Goal: Transaction & Acquisition: Purchase product/service

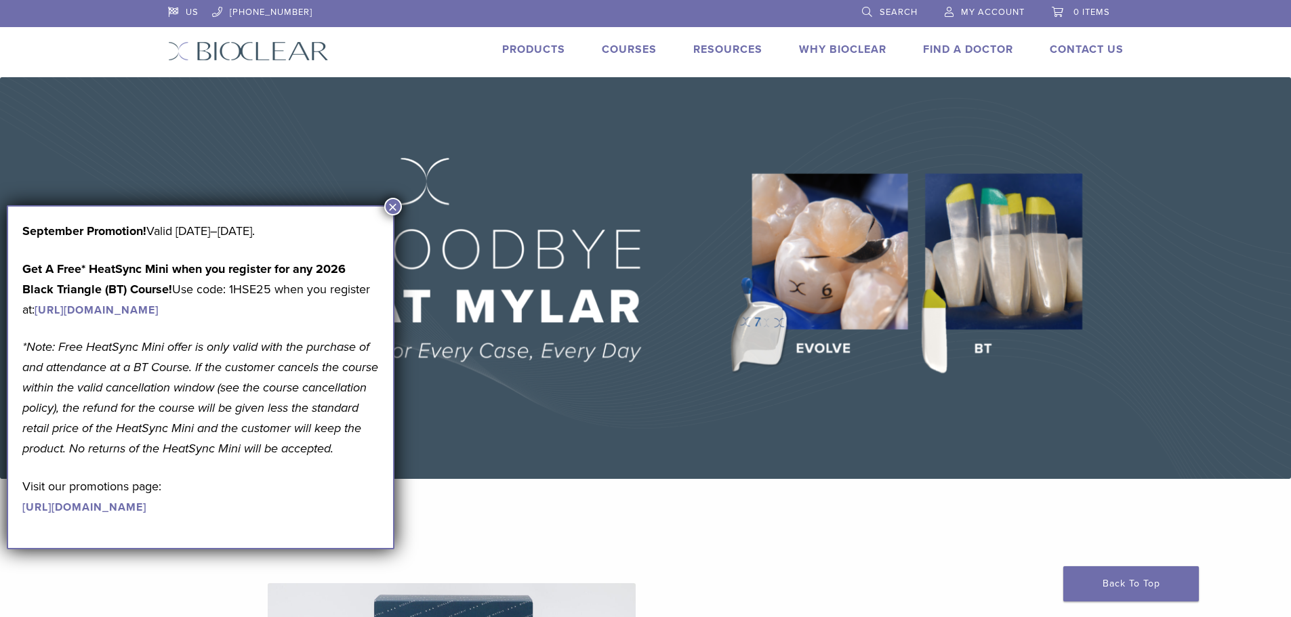
click at [1014, 21] on li "My Account" at bounding box center [984, 12] width 107 height 25
click at [1001, 11] on span "My Account" at bounding box center [993, 12] width 64 height 11
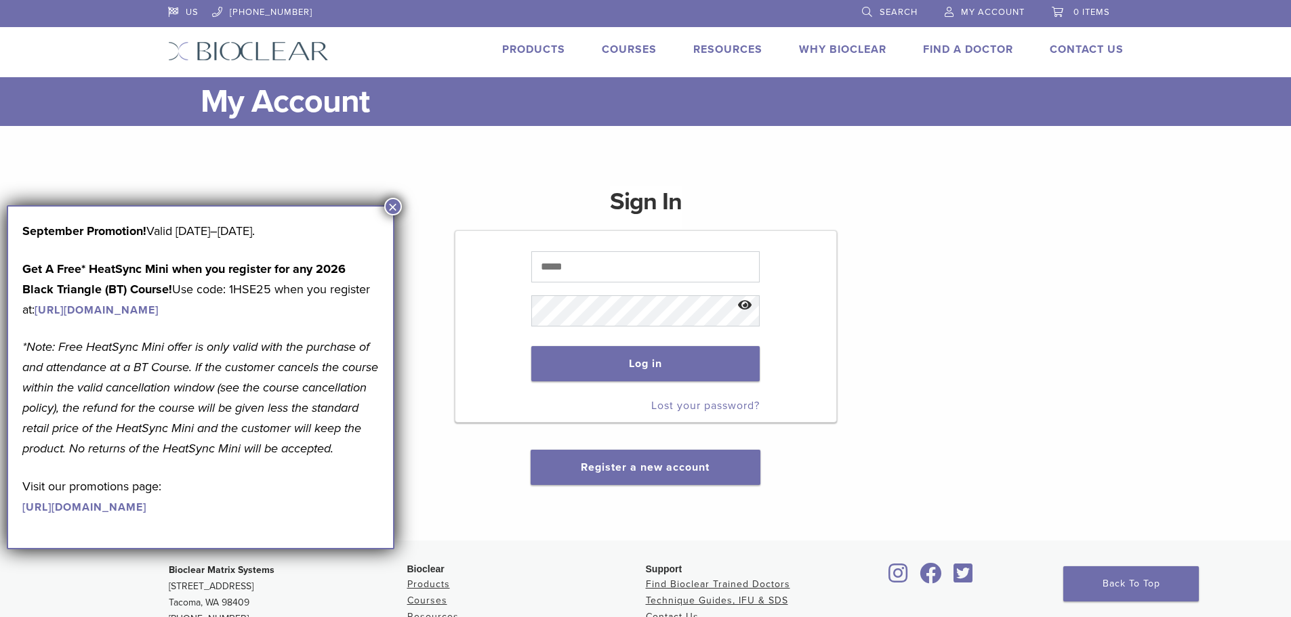
click at [389, 203] on button "×" at bounding box center [393, 207] width 18 height 18
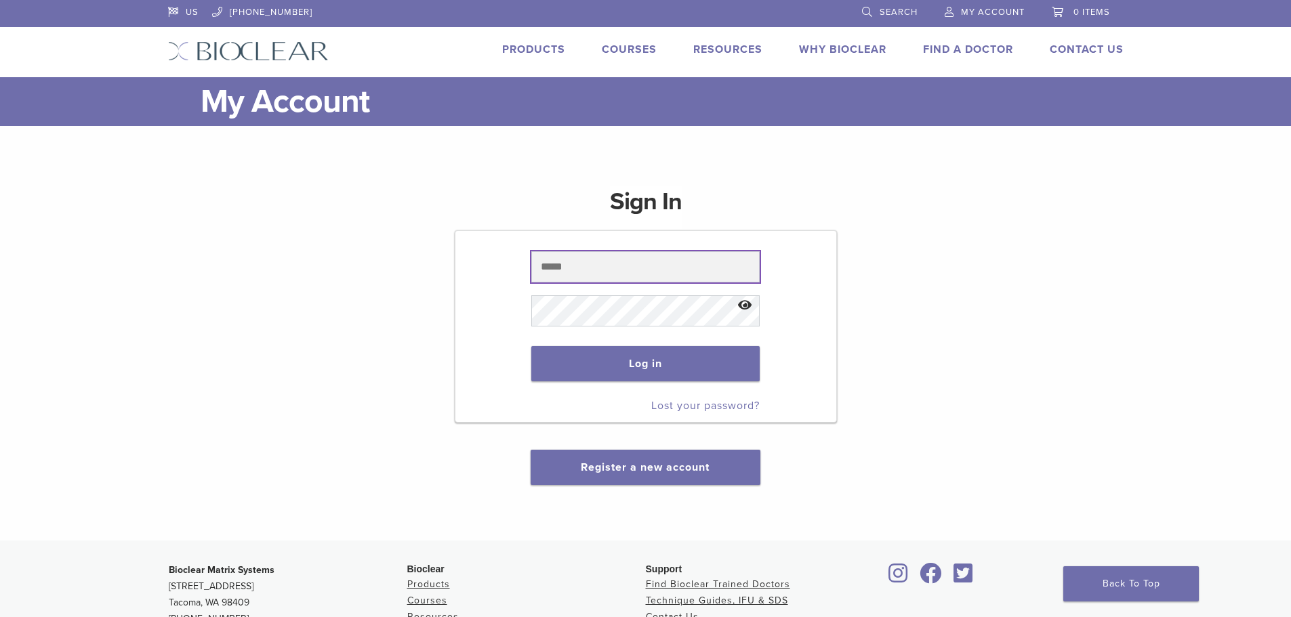
click at [593, 263] on input "text" at bounding box center [645, 266] width 228 height 31
type input "**********"
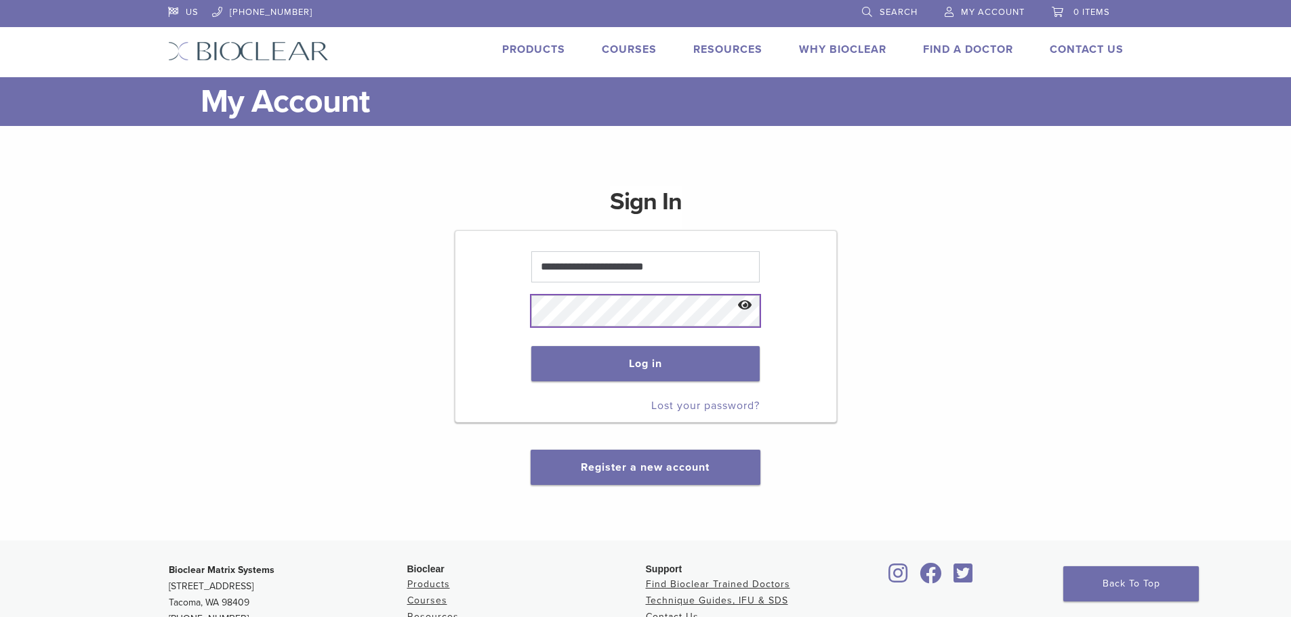
click at [531, 346] on button "Log in" at bounding box center [645, 363] width 228 height 35
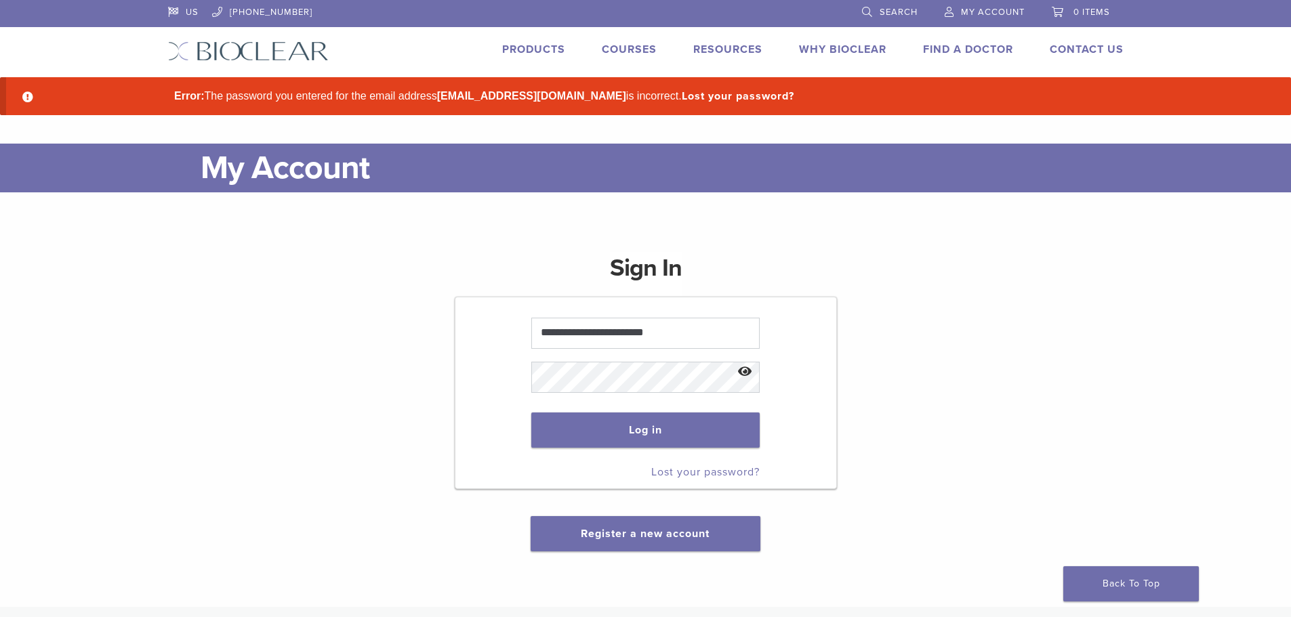
click at [748, 375] on button "Show password" at bounding box center [745, 372] width 29 height 35
click at [686, 430] on button "Log in" at bounding box center [645, 430] width 228 height 35
click at [671, 472] on link "Lost your password?" at bounding box center [705, 473] width 108 height 14
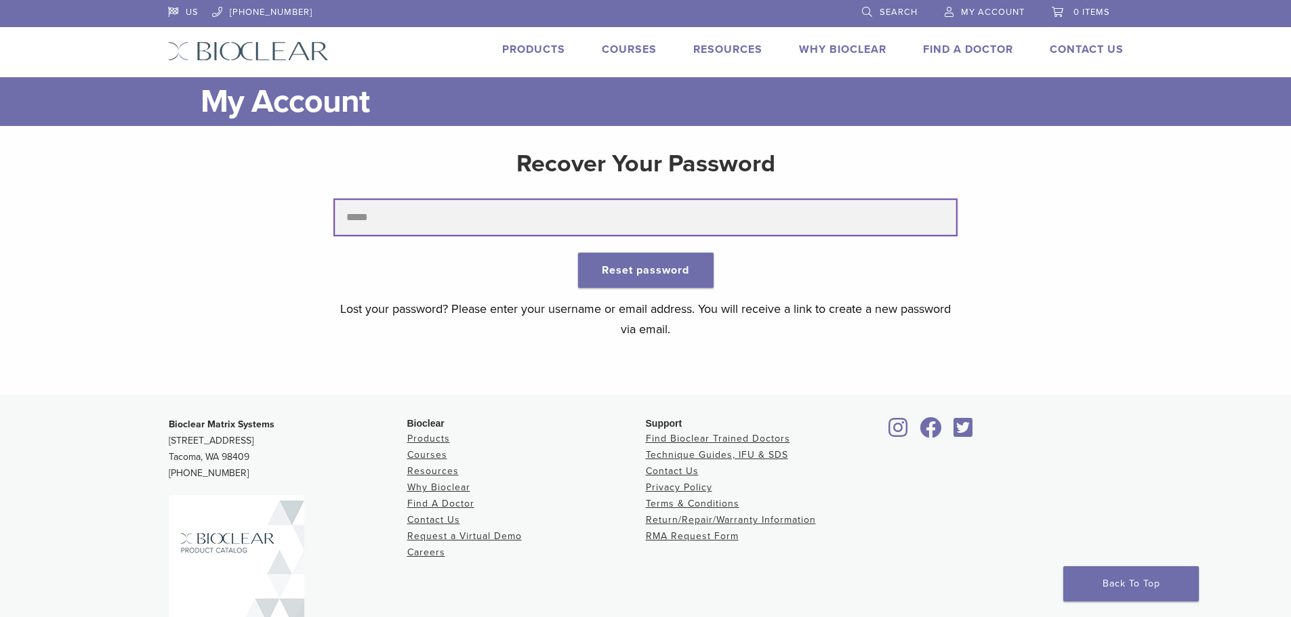
click at [386, 212] on input "text" at bounding box center [645, 217] width 621 height 35
type input "**********"
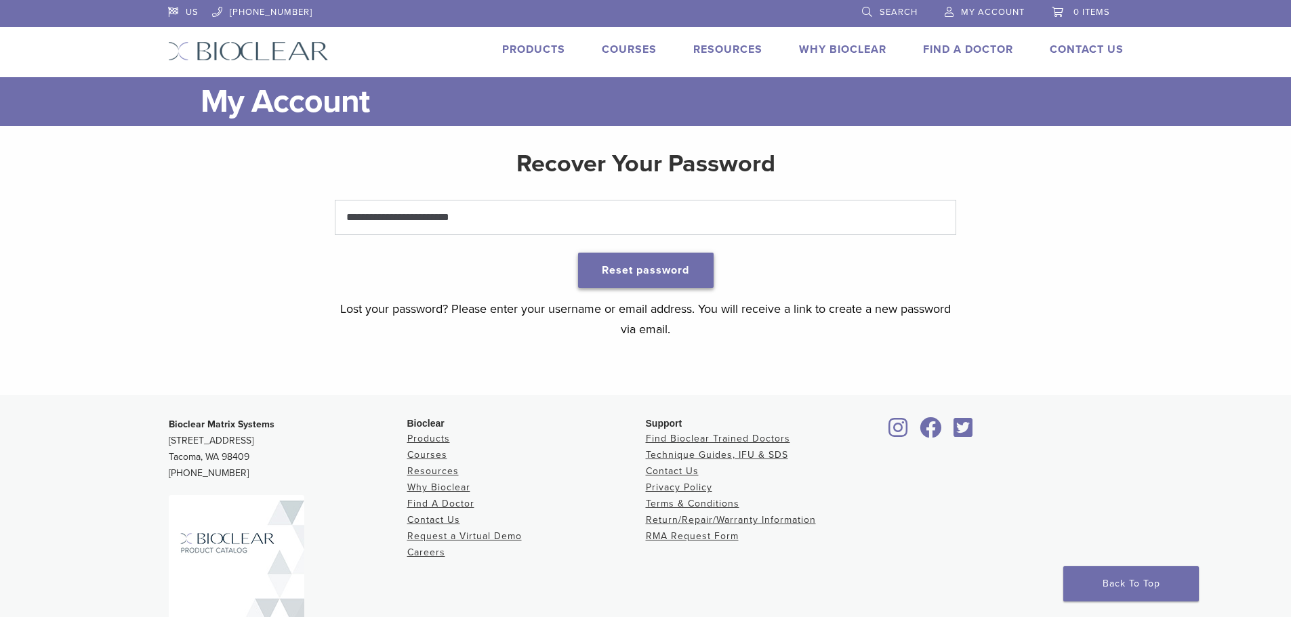
click at [672, 268] on button "Reset password" at bounding box center [646, 270] width 136 height 35
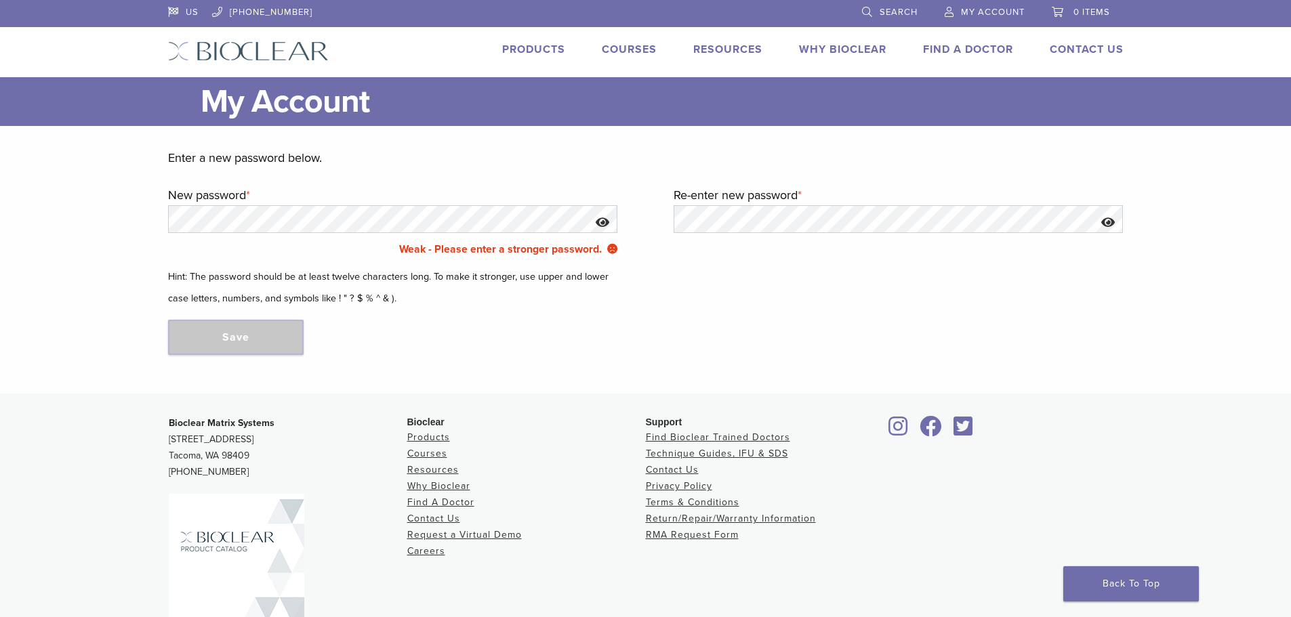
click at [604, 220] on button "Show password" at bounding box center [602, 222] width 29 height 35
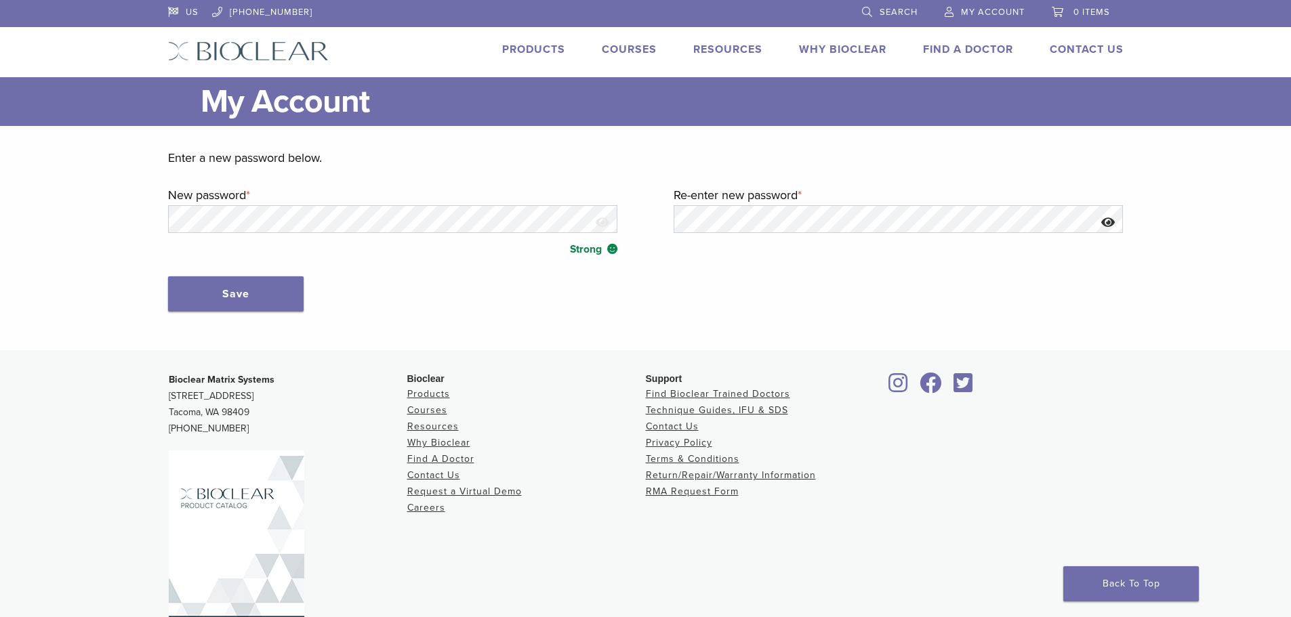
click at [489, 290] on p "Save" at bounding box center [646, 294] width 956 height 35
click at [1109, 220] on button "Show password" at bounding box center [1108, 222] width 29 height 35
click at [196, 291] on button "Save" at bounding box center [236, 294] width 136 height 35
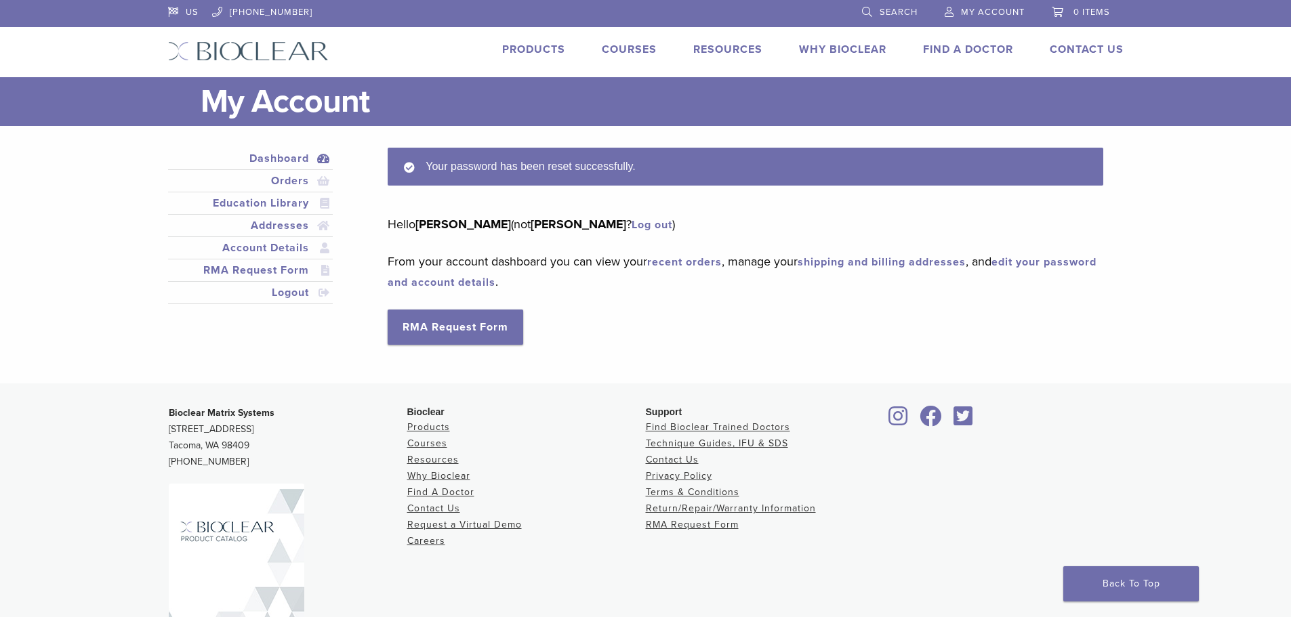
click at [748, 315] on div "Your password has been reset successfully. Hello [PERSON_NAME] (not [PERSON_NAM…" at bounding box center [745, 246] width 715 height 197
click at [878, 359] on div "Dashboard Orders Education Library Addresses Account Details RMA Request Form L…" at bounding box center [646, 255] width 976 height 258
click at [298, 180] on link "Orders" at bounding box center [251, 181] width 160 height 16
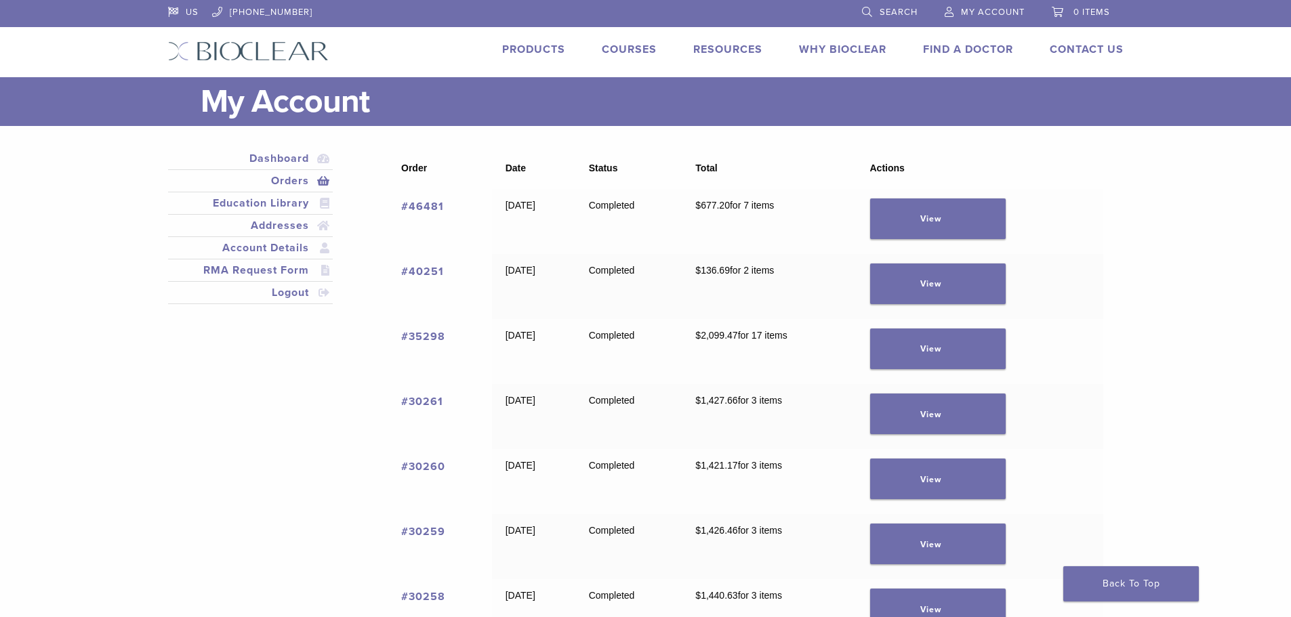
click at [528, 49] on link "Products" at bounding box center [533, 50] width 63 height 14
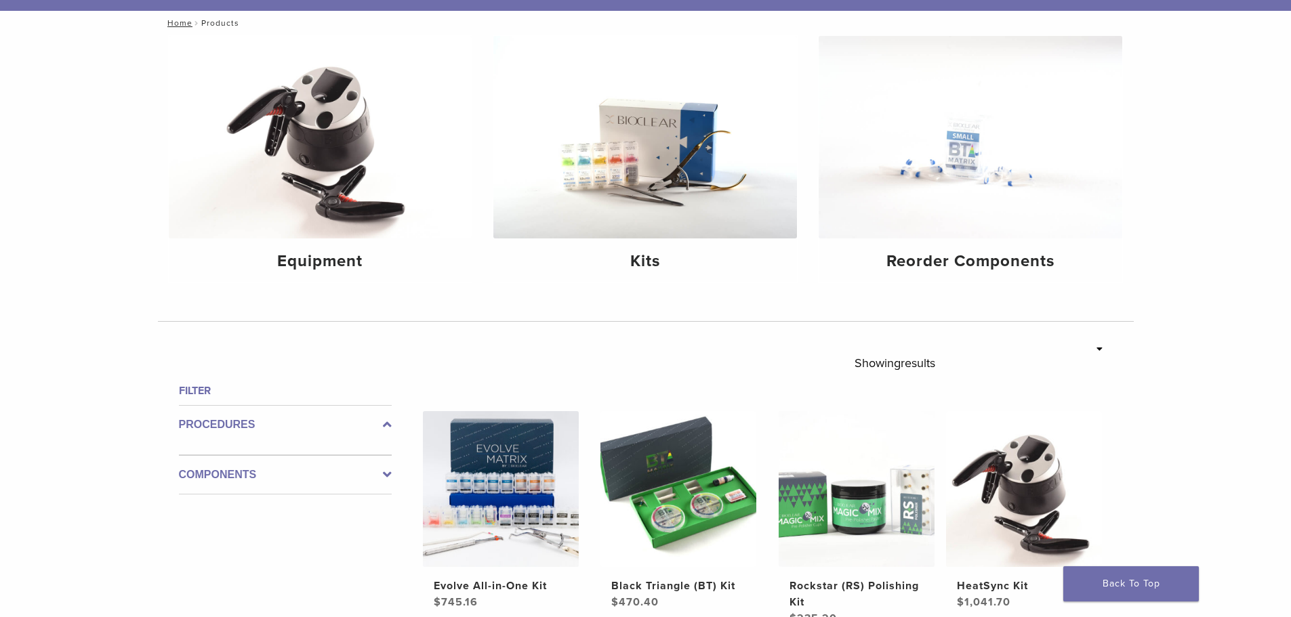
scroll to position [271, 0]
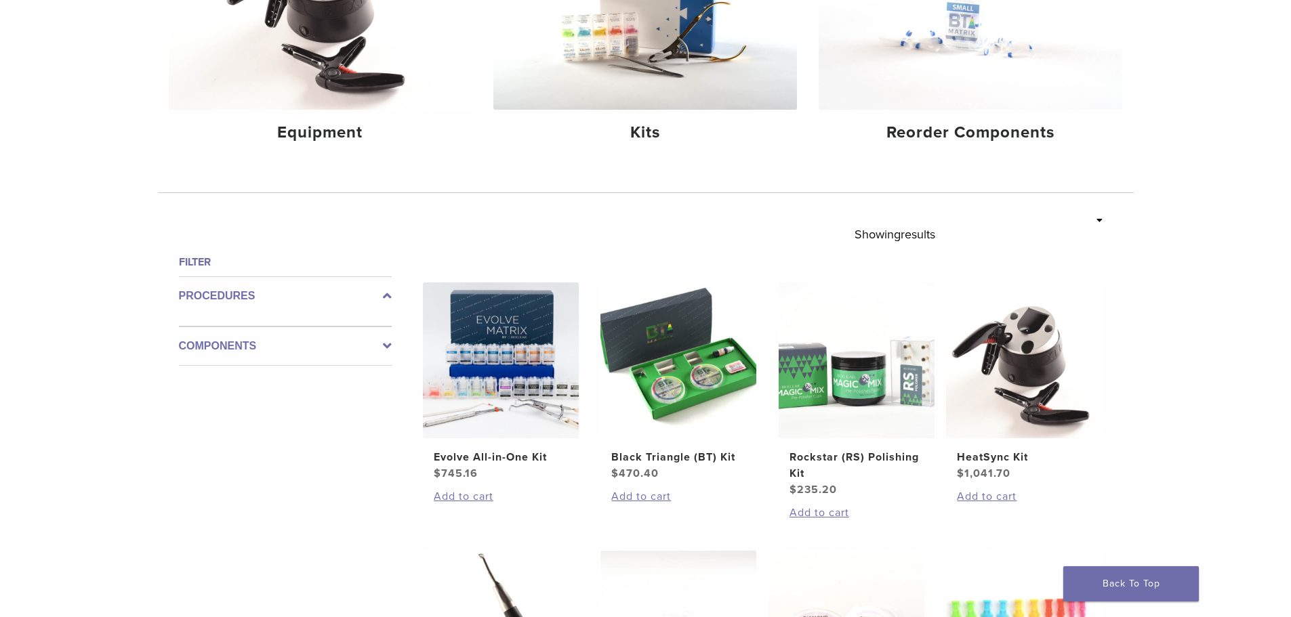
click at [201, 265] on h4 "Filter" at bounding box center [285, 262] width 213 height 16
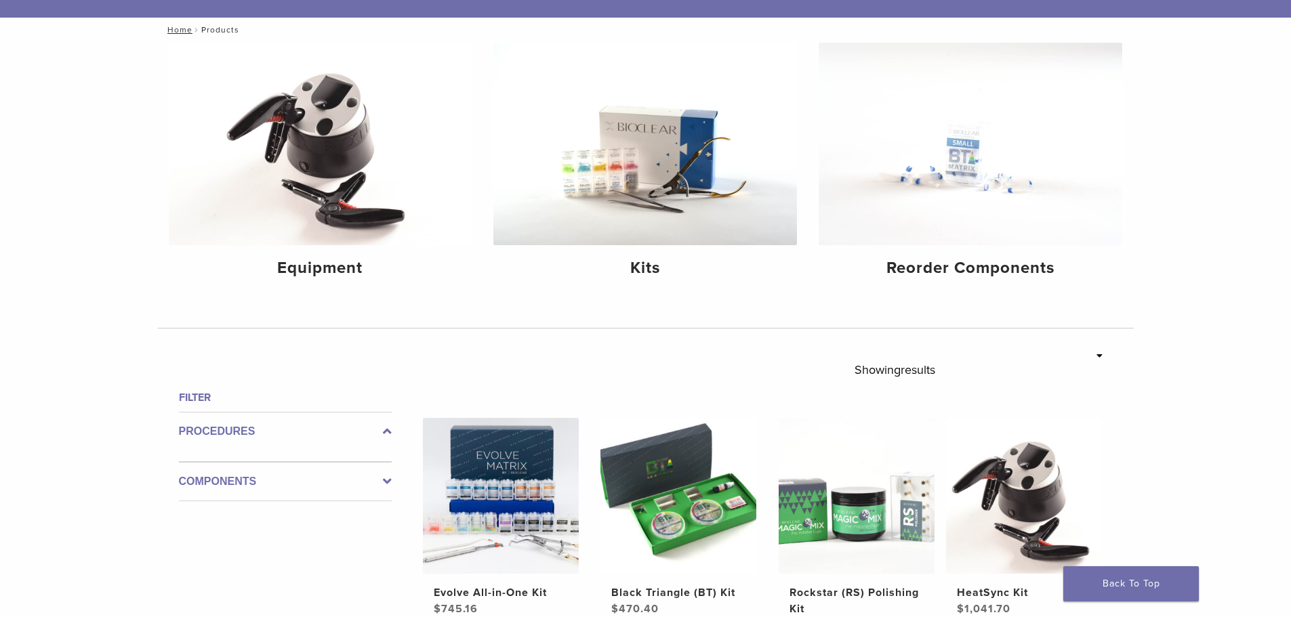
scroll to position [0, 0]
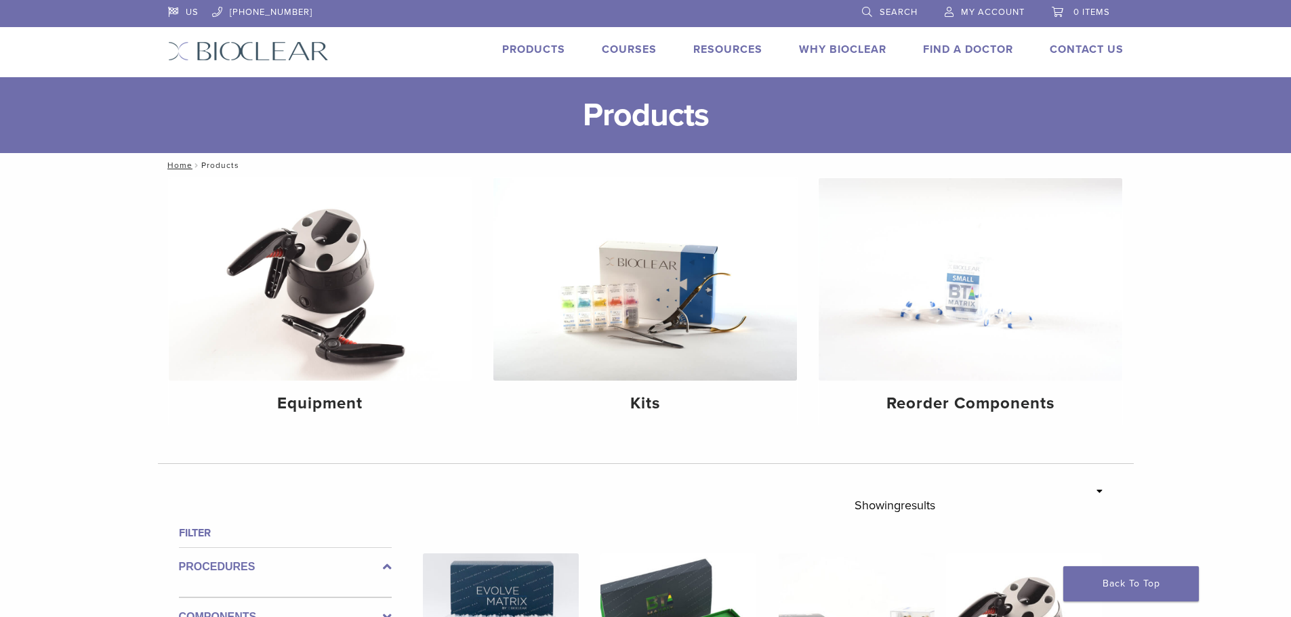
click at [526, 49] on link "Products" at bounding box center [533, 50] width 63 height 14
click at [706, 338] on img at bounding box center [645, 279] width 304 height 203
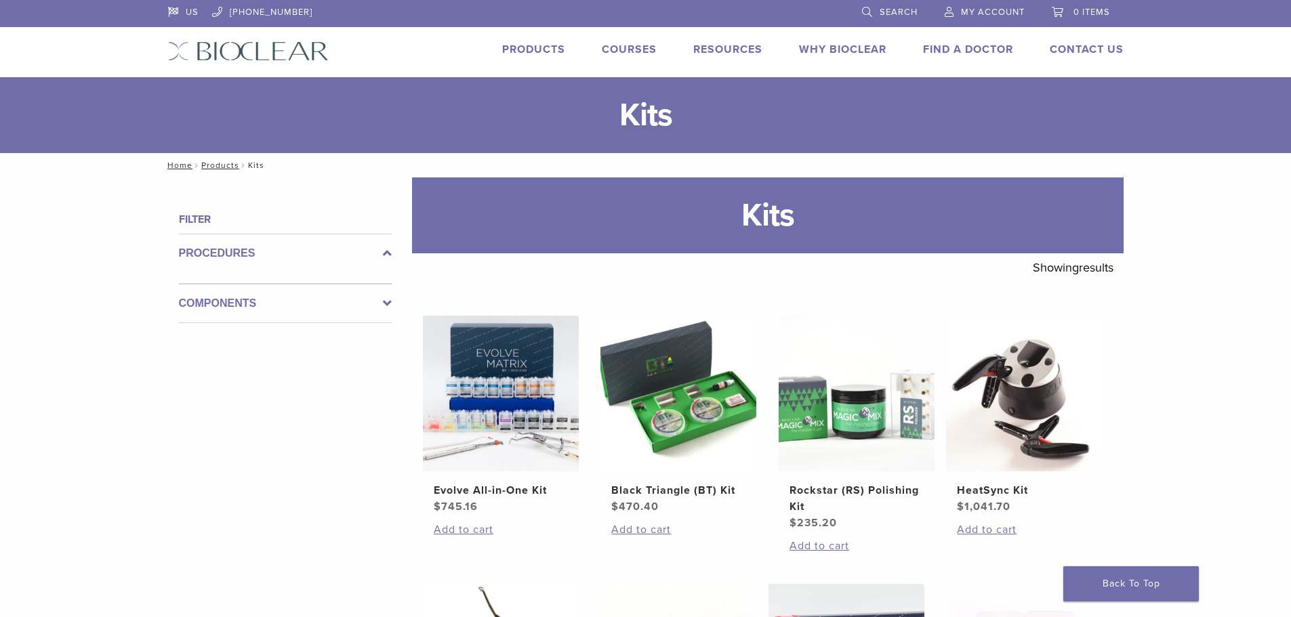
click at [381, 294] on div "Components" at bounding box center [285, 303] width 213 height 39
click at [386, 301] on icon at bounding box center [387, 303] width 9 height 16
click at [228, 298] on label "Components" at bounding box center [285, 293] width 213 height 16
drag, startPoint x: 507, startPoint y: 39, endPoint x: 508, endPoint y: 48, distance: 9.6
click at [507, 40] on div "US 1.855.712.5327 Search My Account 0 items Cart No products in the cart. Back …" at bounding box center [646, 38] width 976 height 77
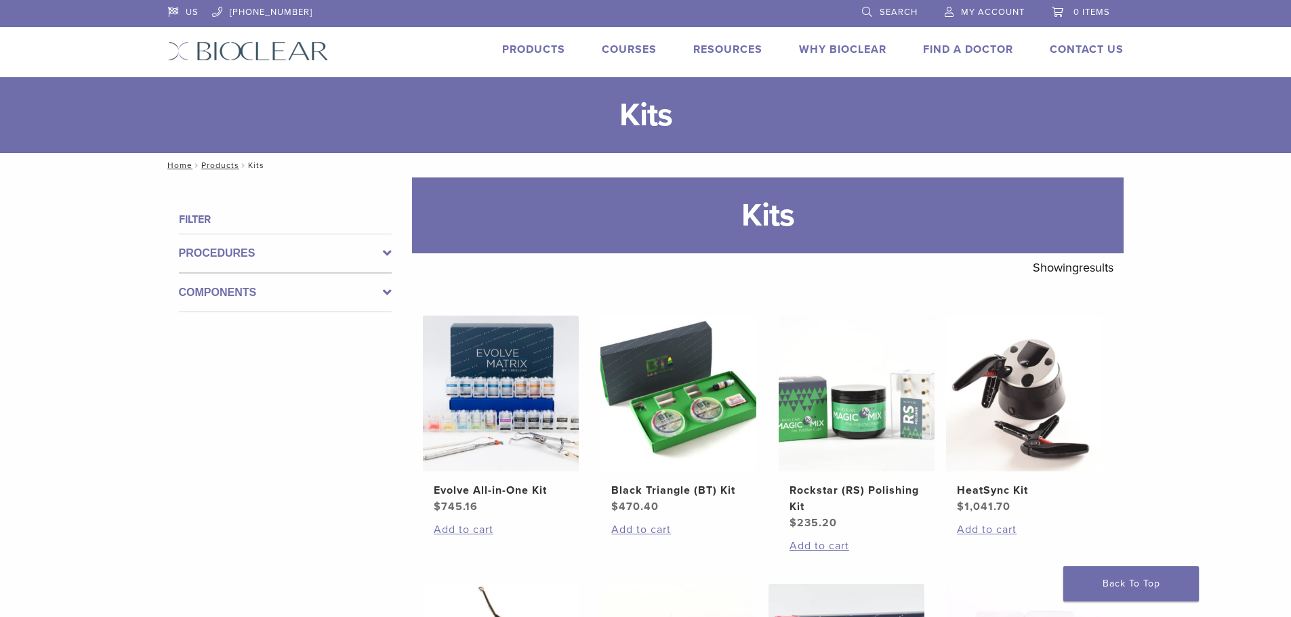
click at [510, 49] on link "Products" at bounding box center [533, 50] width 63 height 14
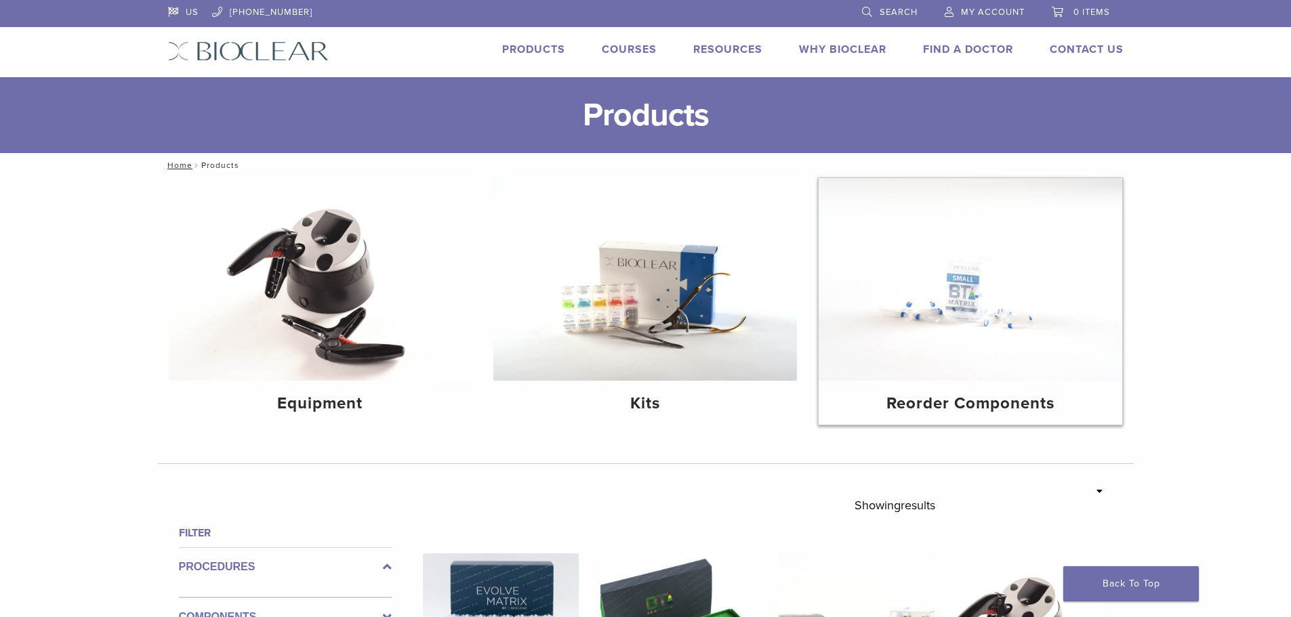
click at [940, 352] on img at bounding box center [971, 279] width 304 height 203
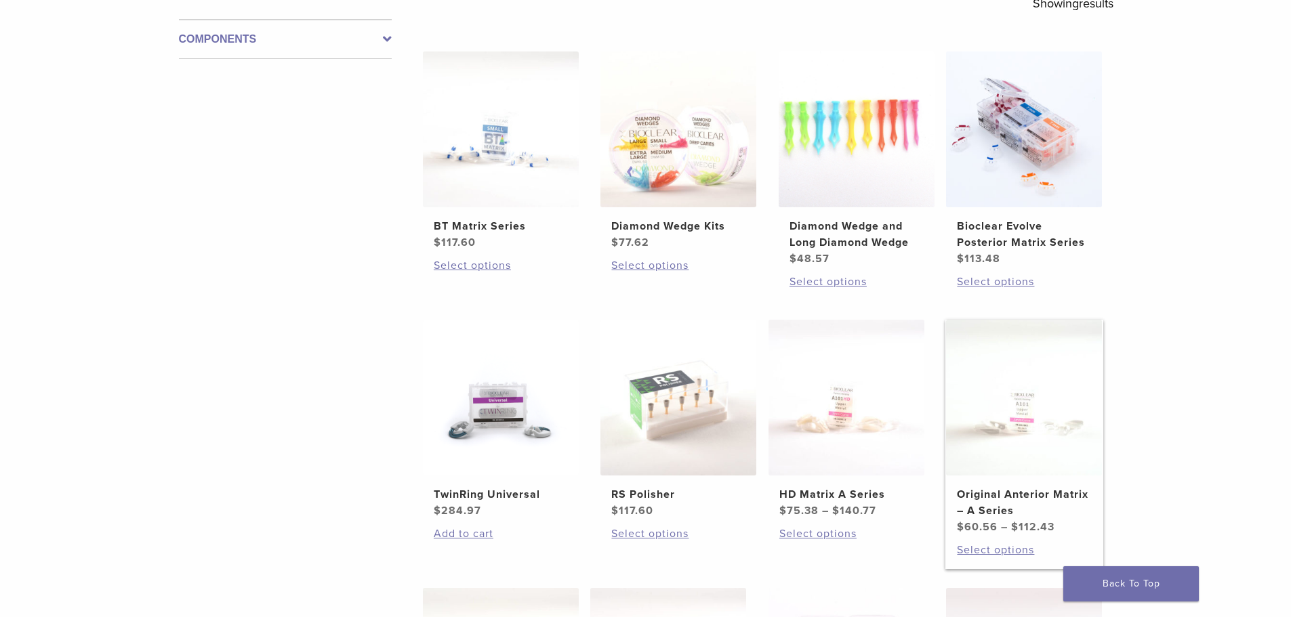
scroll to position [136, 0]
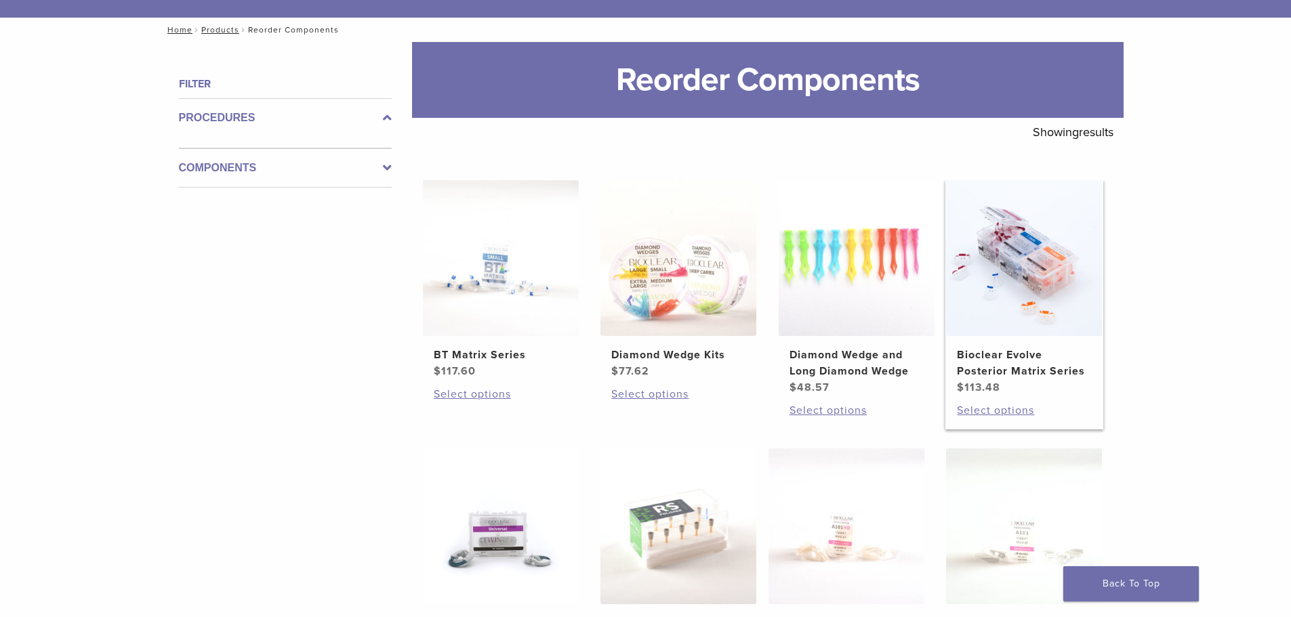
click at [1022, 356] on h2 "Bioclear Evolve Posterior Matrix Series" at bounding box center [1024, 363] width 134 height 33
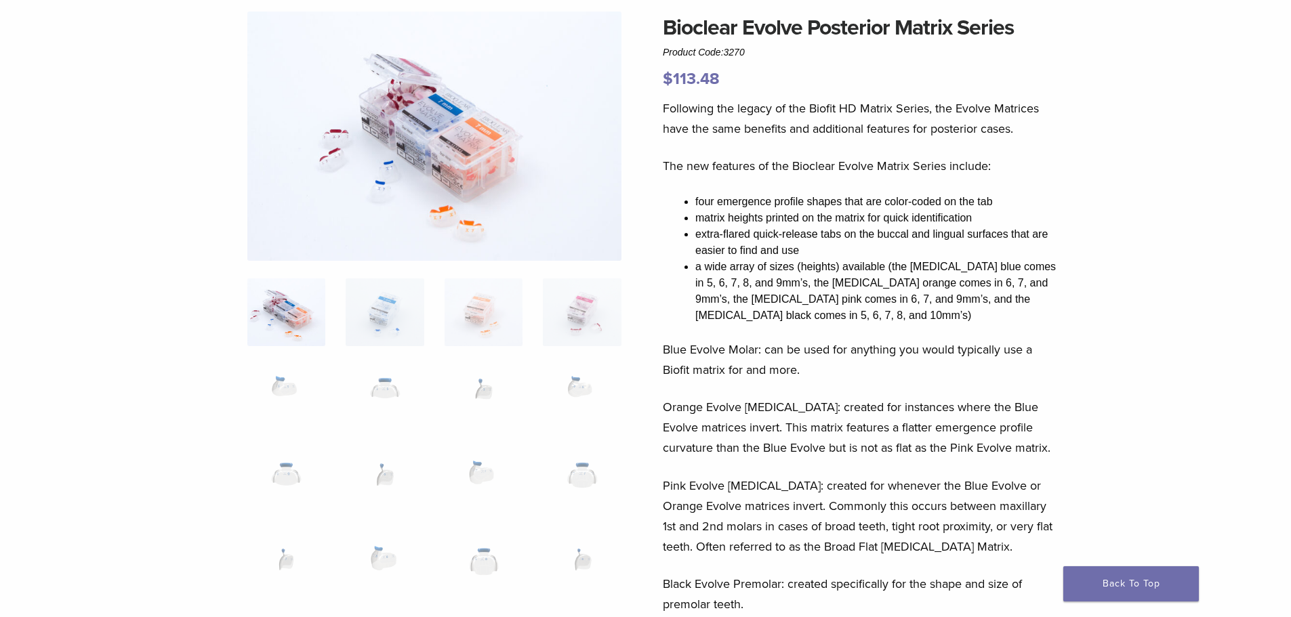
scroll to position [136, 0]
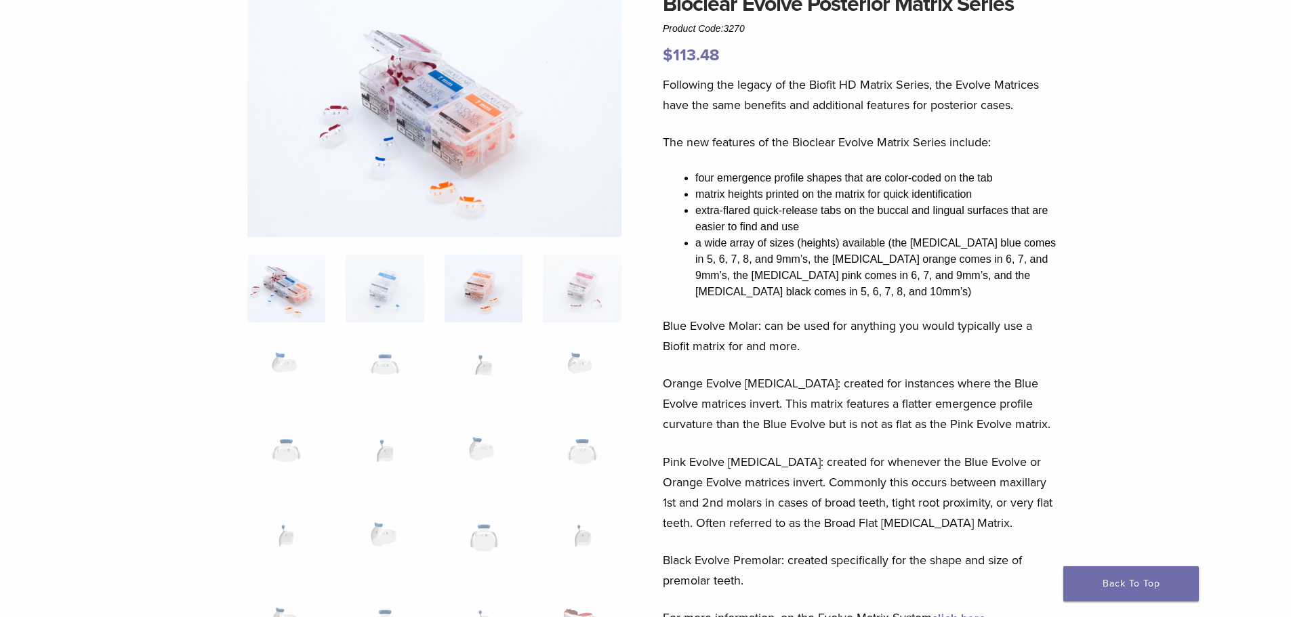
click at [489, 306] on img at bounding box center [484, 289] width 78 height 68
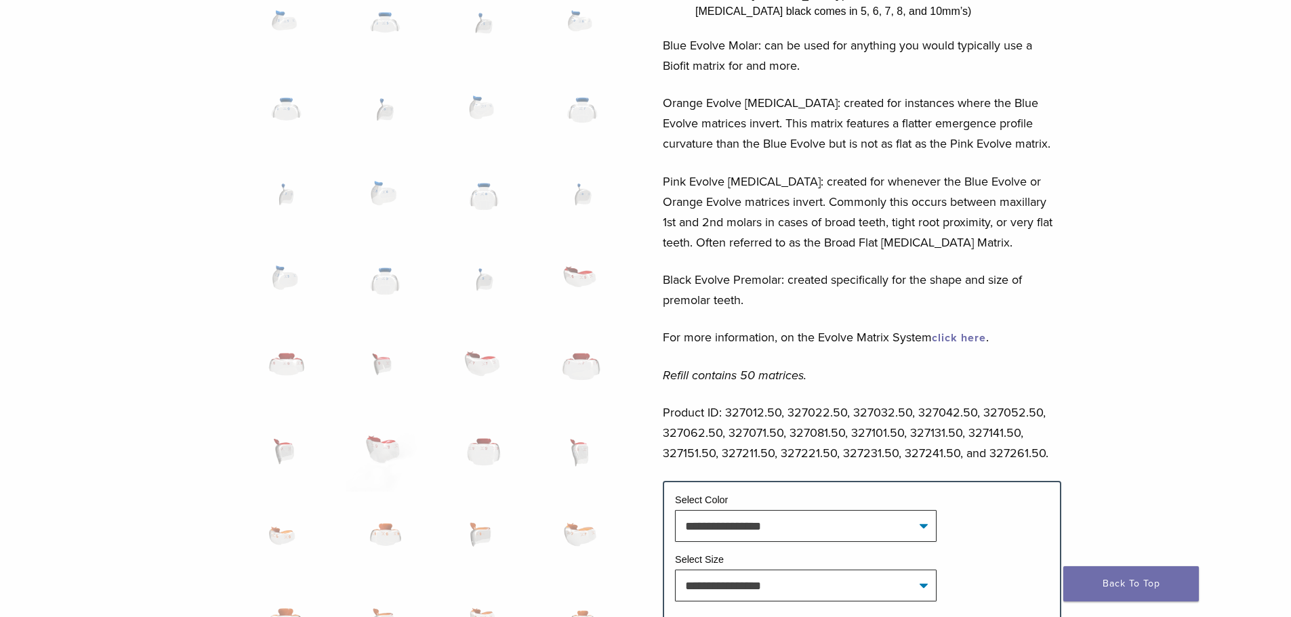
scroll to position [542, 0]
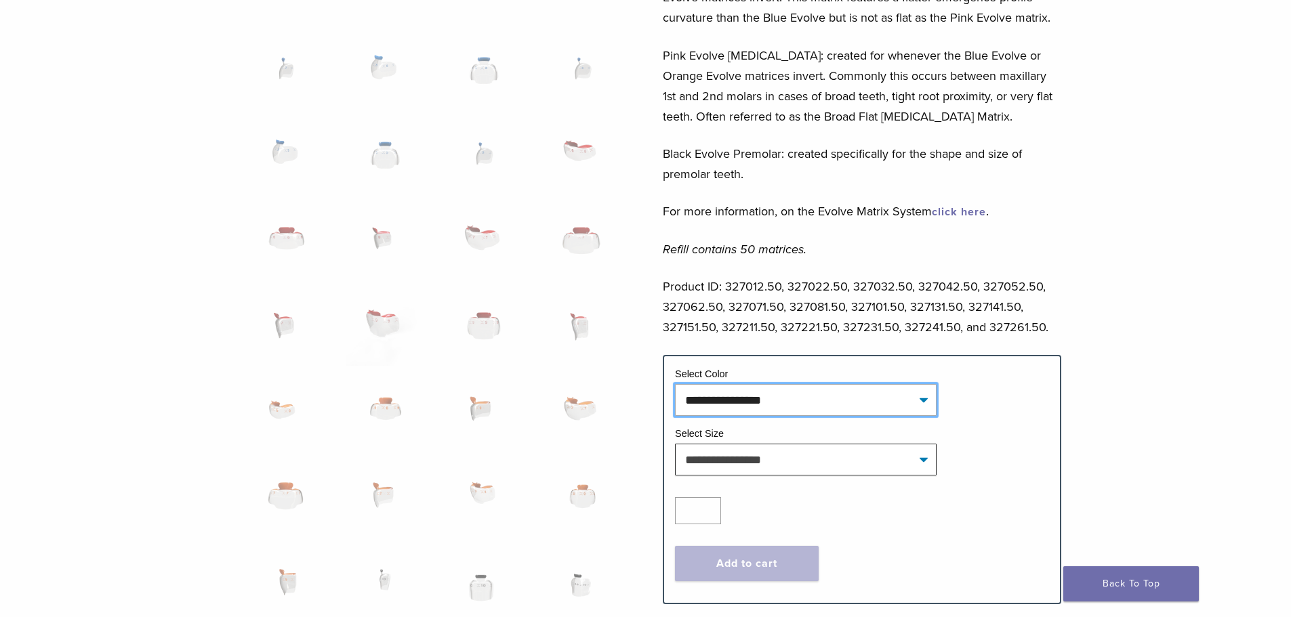
click at [846, 397] on select "**********" at bounding box center [806, 399] width 262 height 31
click at [675, 384] on select "**********" at bounding box center [806, 399] width 262 height 31
select select "******"
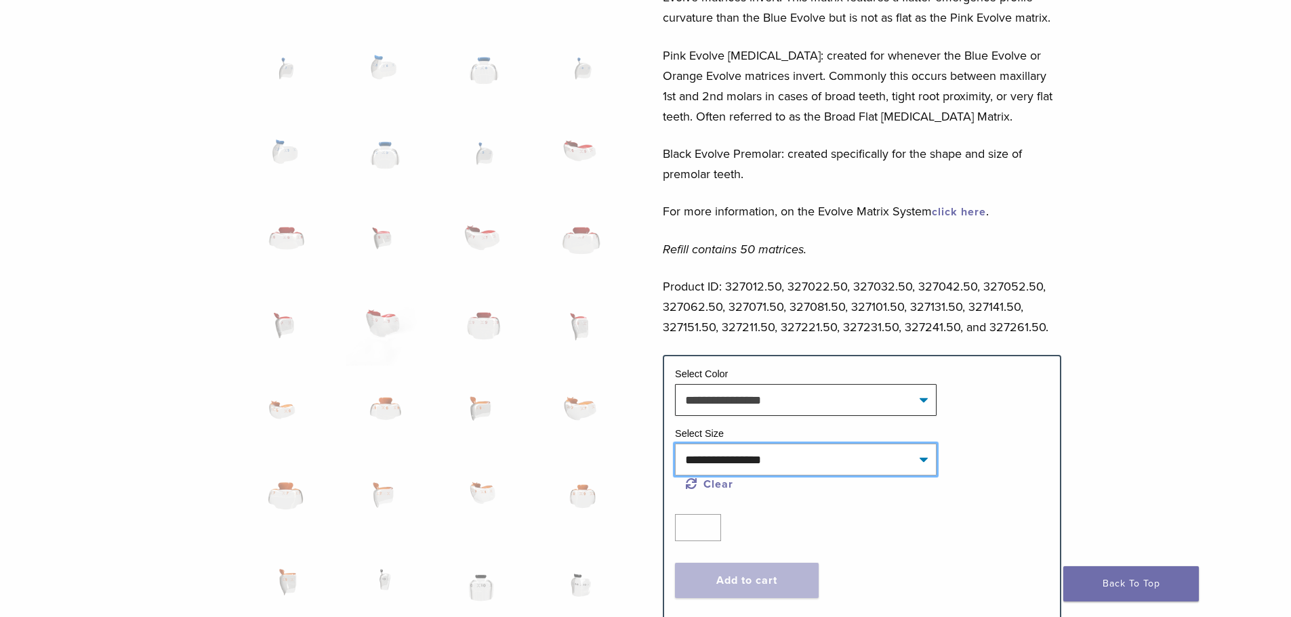
click at [825, 450] on select "**********" at bounding box center [806, 459] width 262 height 31
select select "***"
click at [675, 444] on select "**********" at bounding box center [806, 459] width 262 height 31
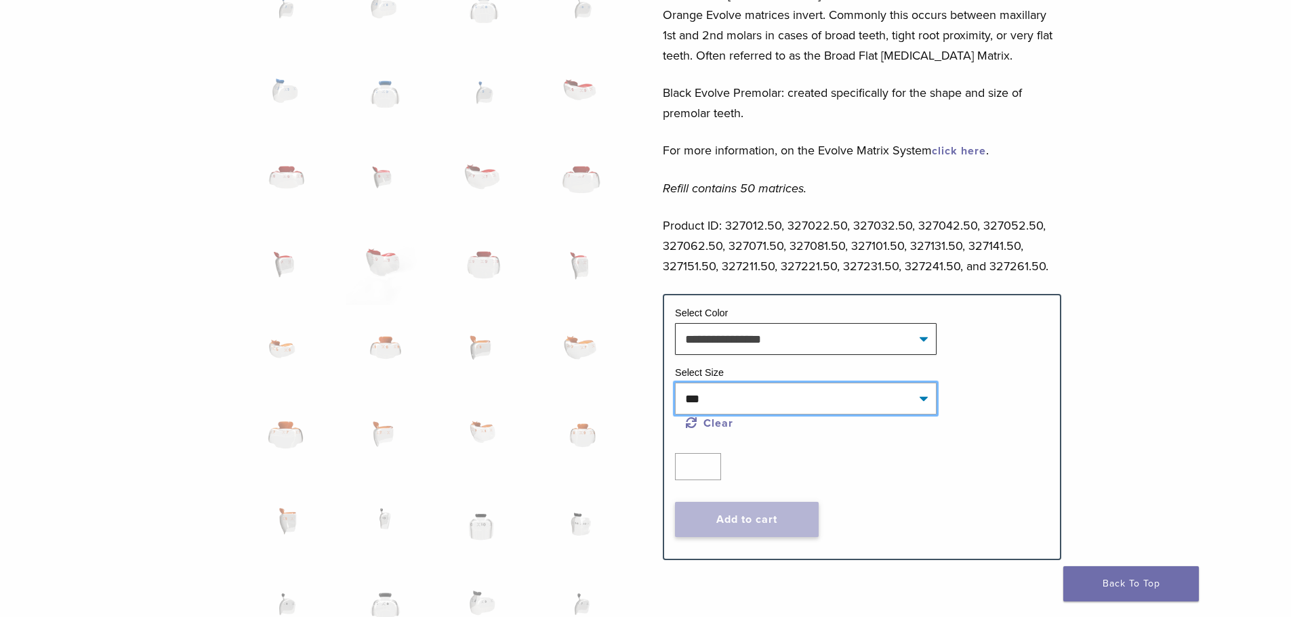
select select "******"
select select "***"
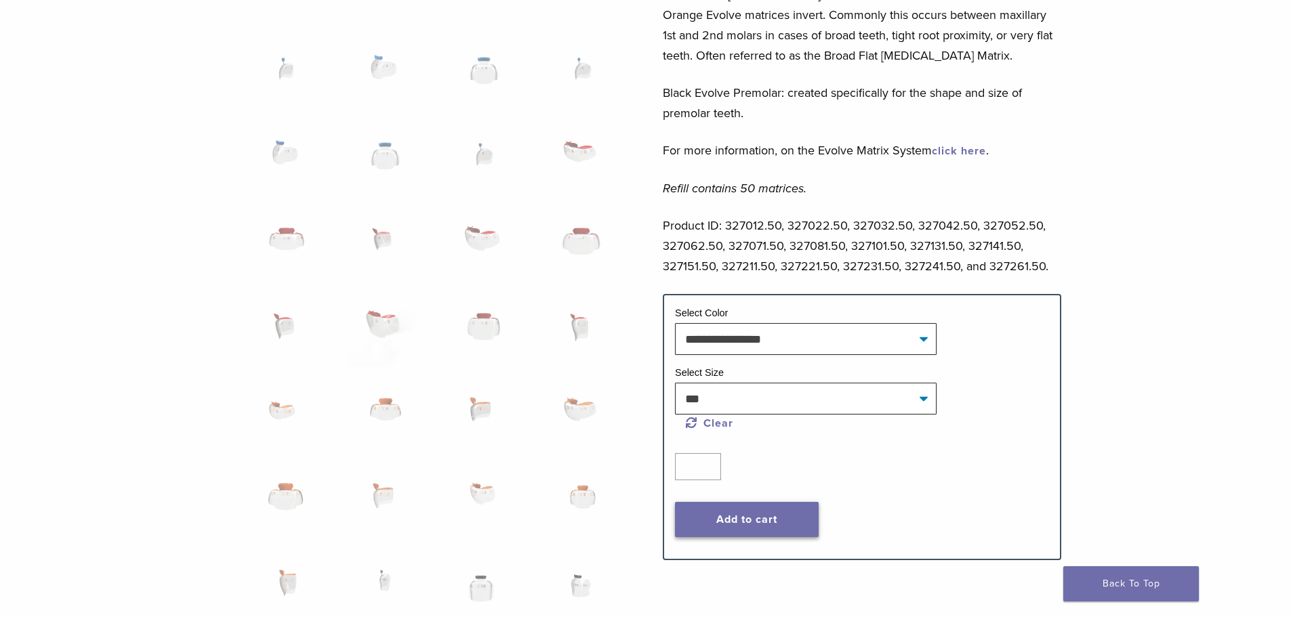
click at [796, 515] on button "Add to cart" at bounding box center [747, 519] width 144 height 35
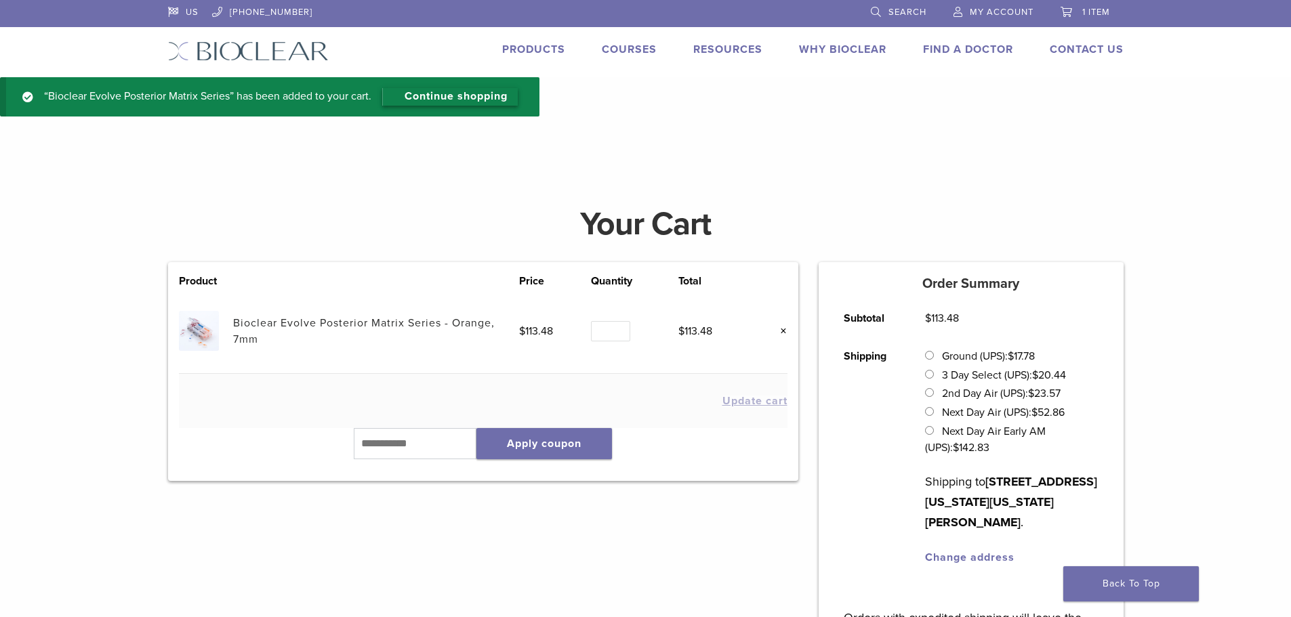
click at [447, 102] on link "Continue shopping" at bounding box center [450, 97] width 136 height 18
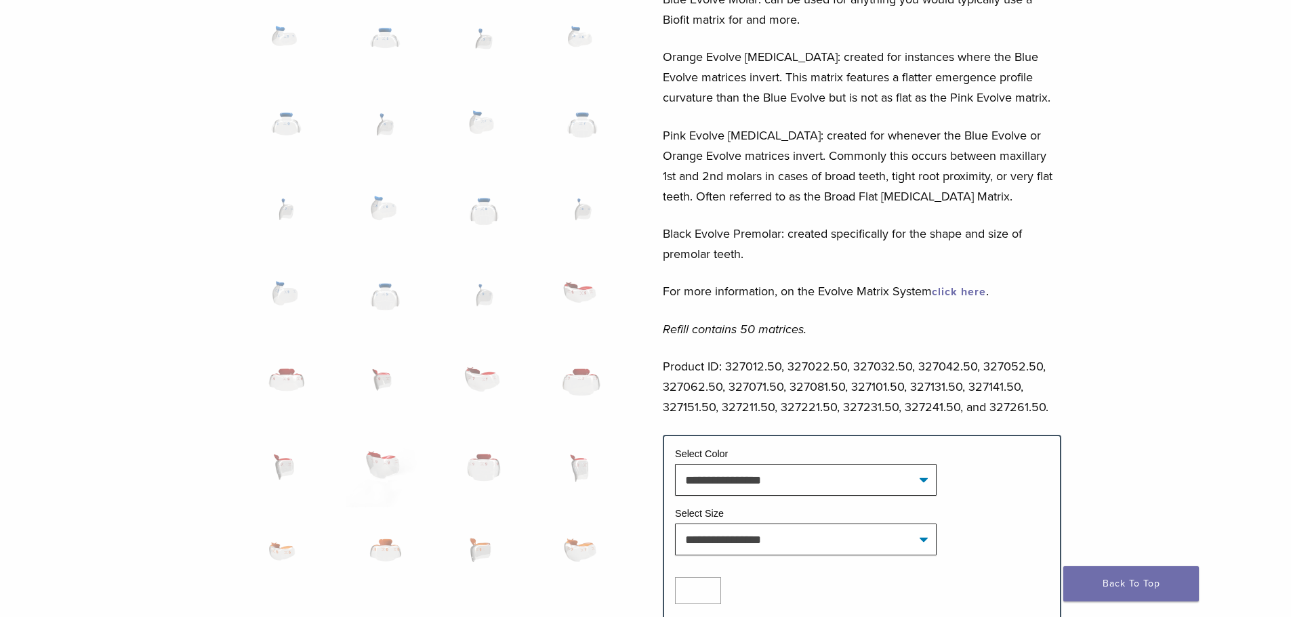
scroll to position [542, 0]
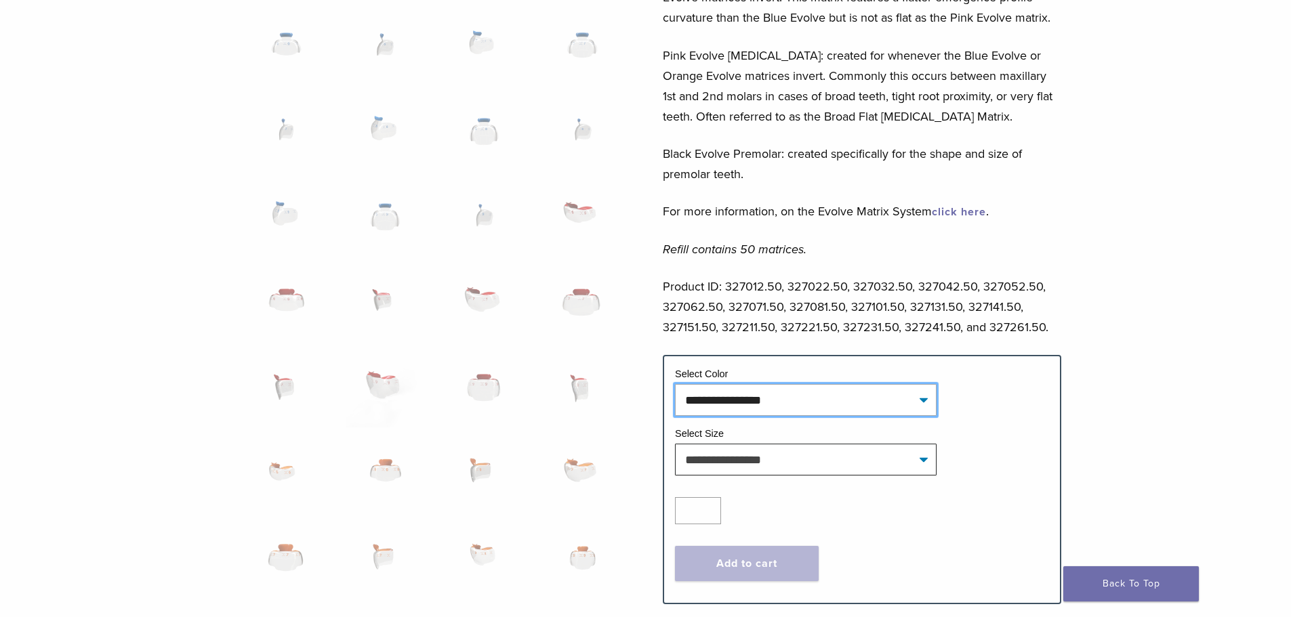
click at [898, 397] on select "**********" at bounding box center [806, 399] width 262 height 31
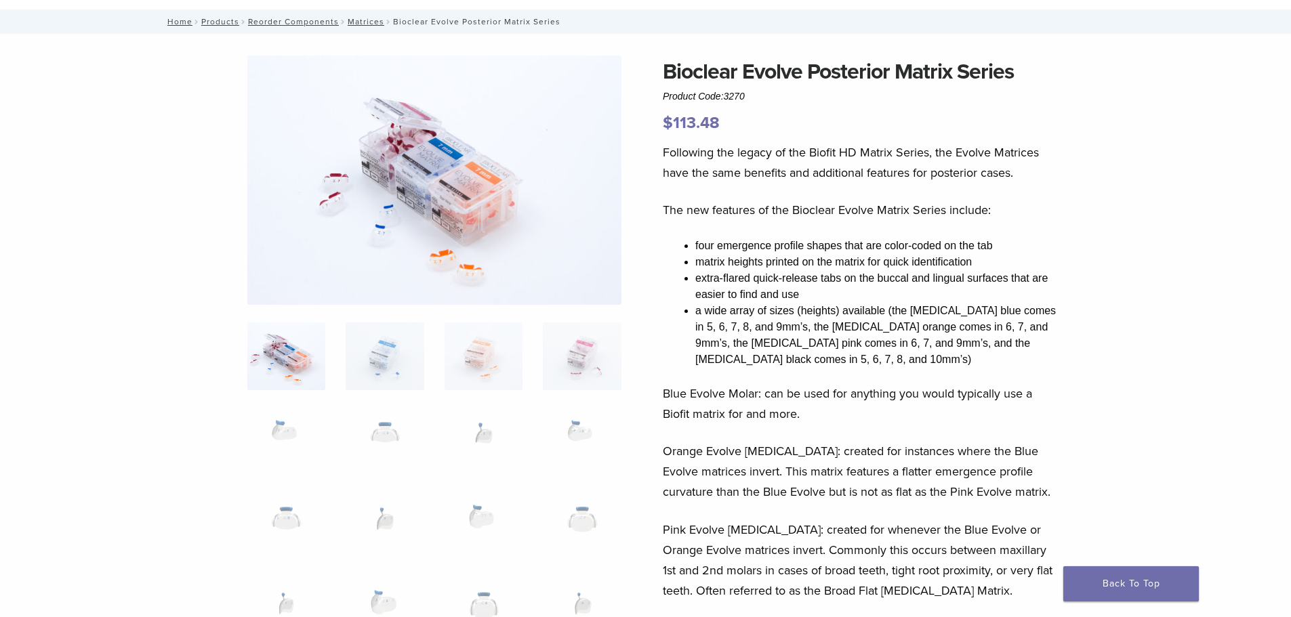
scroll to position [0, 0]
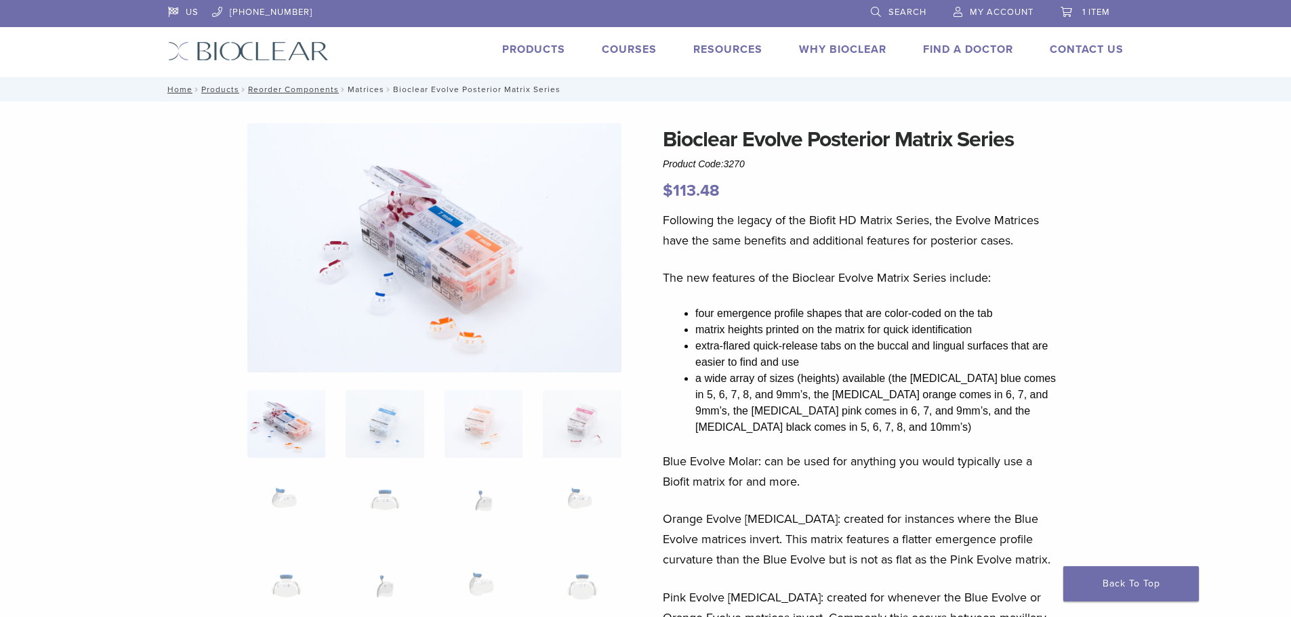
click at [354, 89] on link "Matrices" at bounding box center [366, 89] width 37 height 9
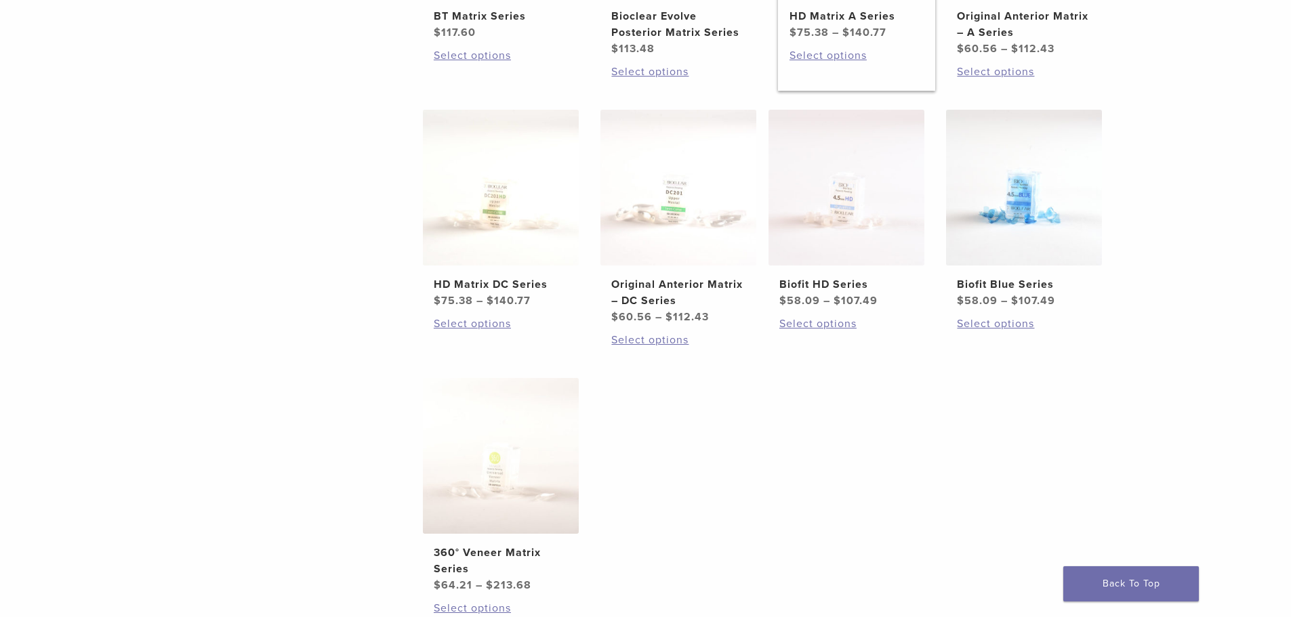
scroll to position [542, 0]
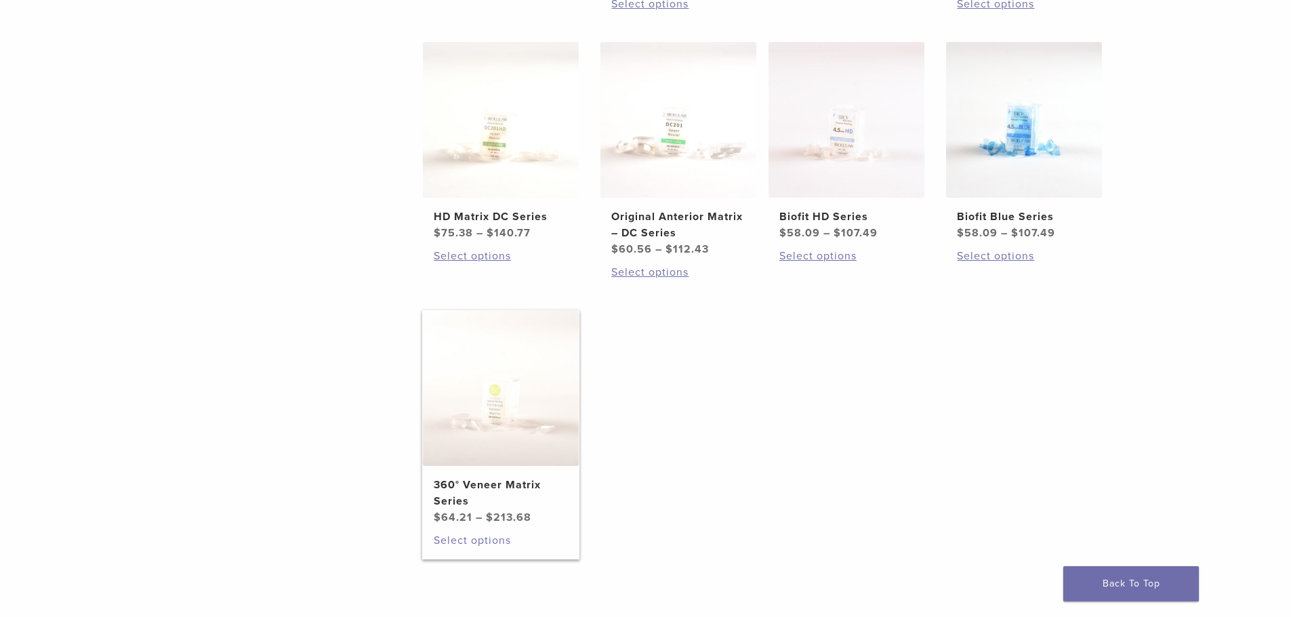
click at [470, 542] on link "Select options" at bounding box center [501, 541] width 134 height 16
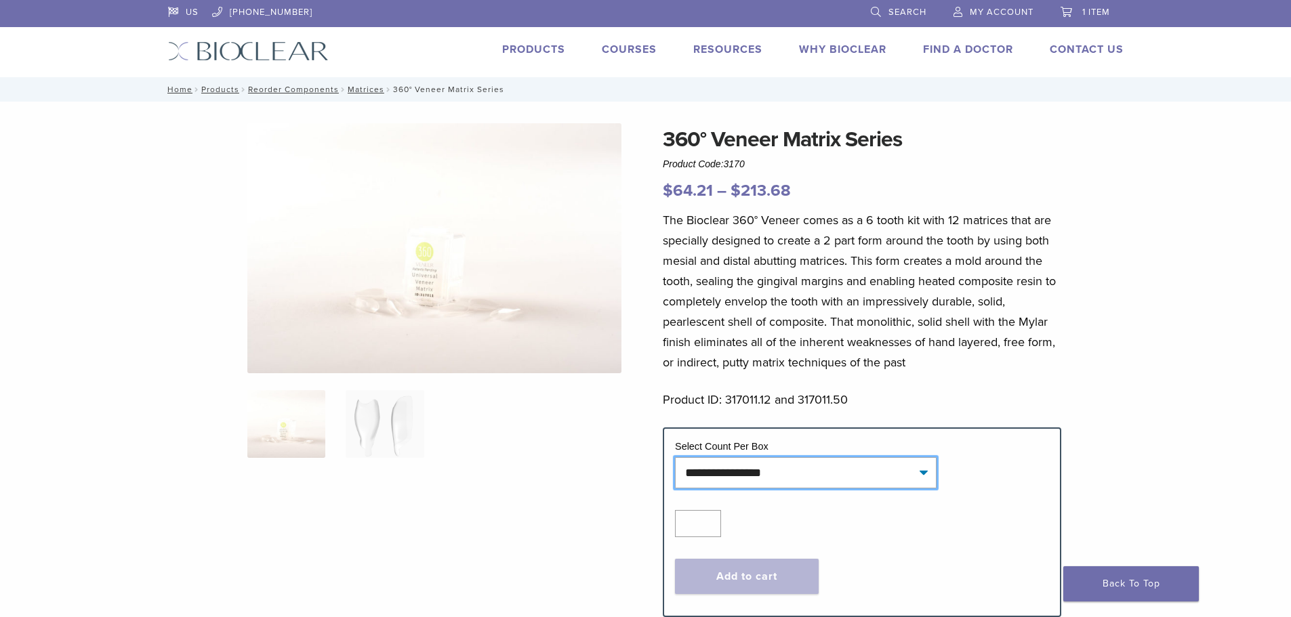
click at [878, 481] on select "**********" at bounding box center [806, 472] width 262 height 31
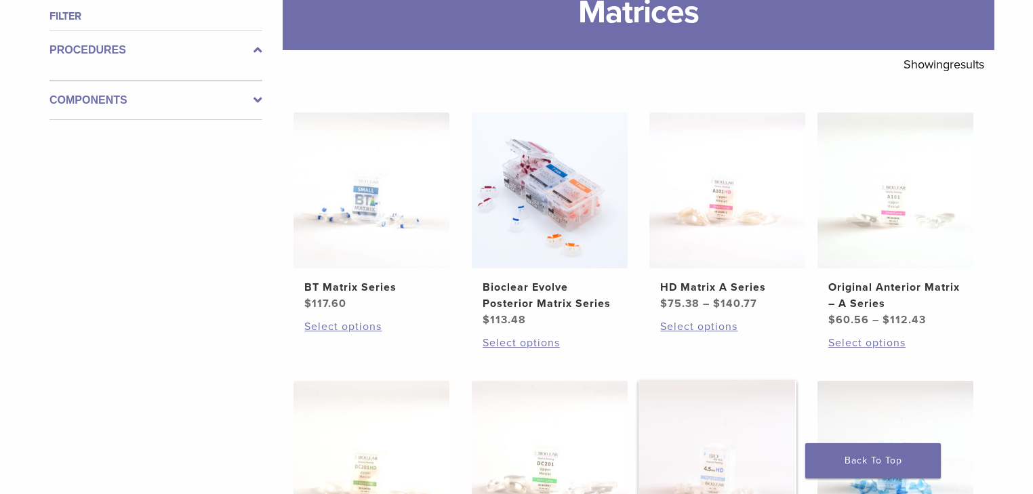
scroll to position [95, 0]
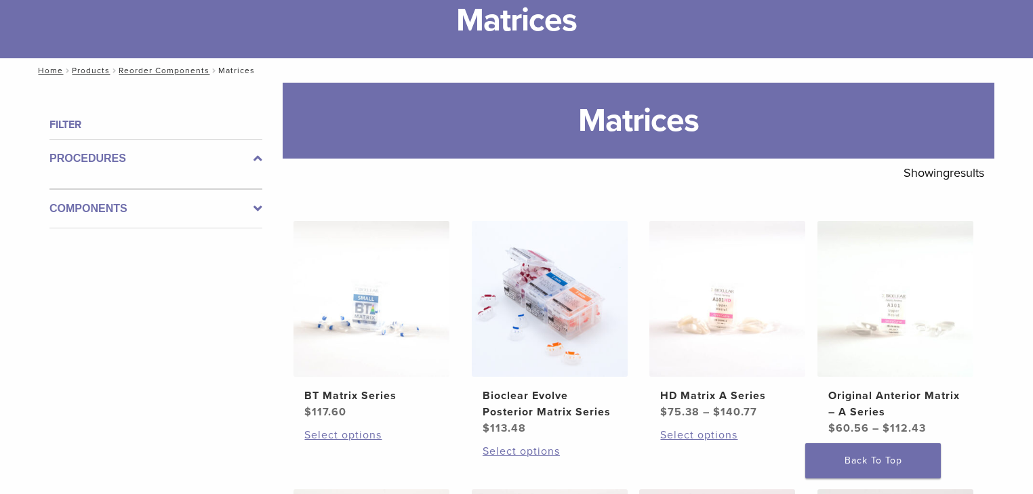
click at [76, 124] on h4 "Filter" at bounding box center [155, 125] width 213 height 16
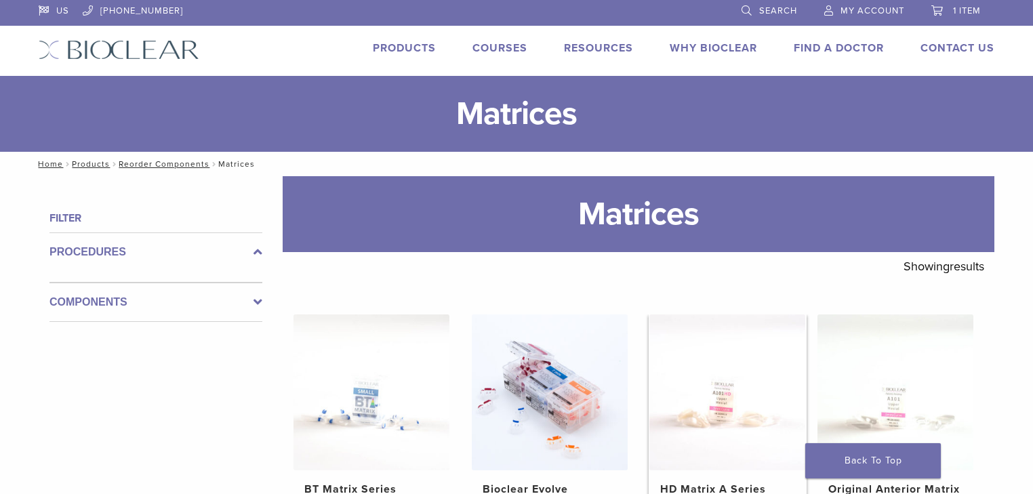
scroll to position [0, 0]
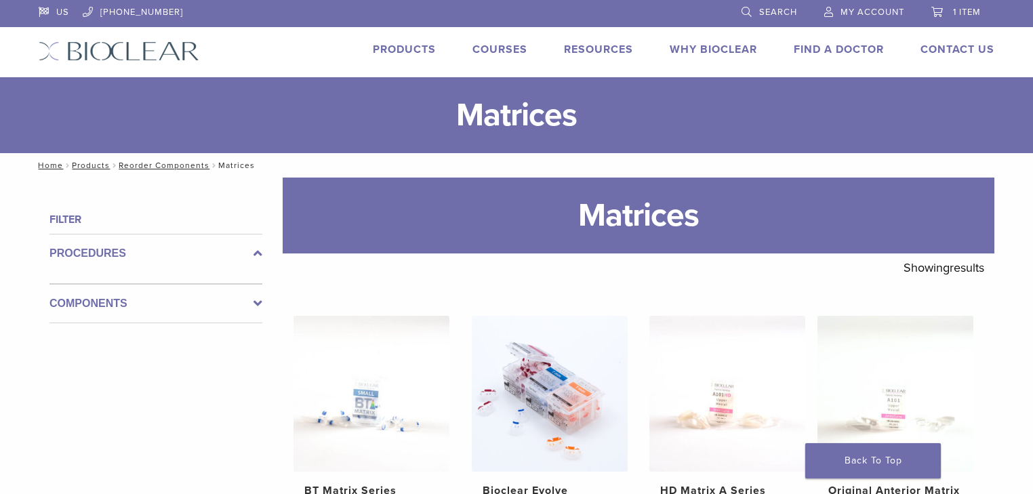
click at [851, 14] on span "My Account" at bounding box center [872, 12] width 64 height 11
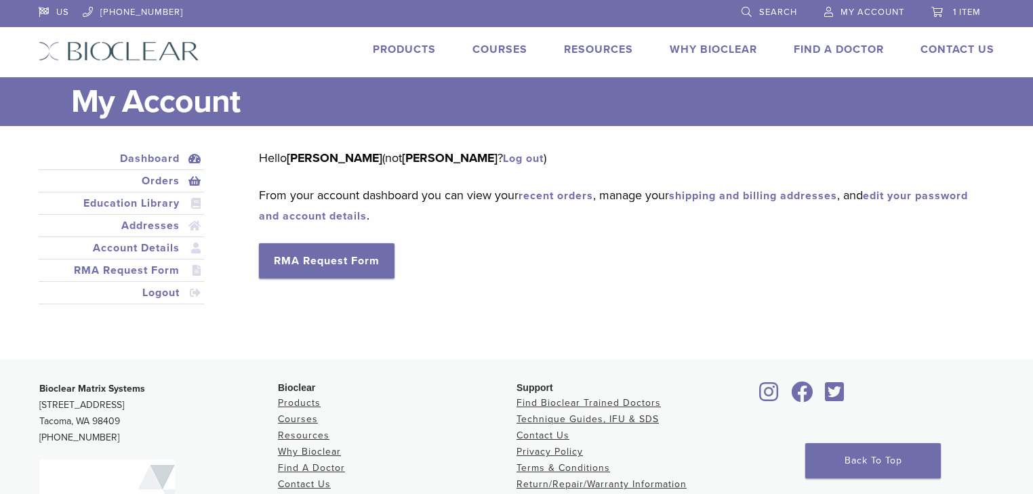
click at [152, 182] on link "Orders" at bounding box center [121, 181] width 160 height 16
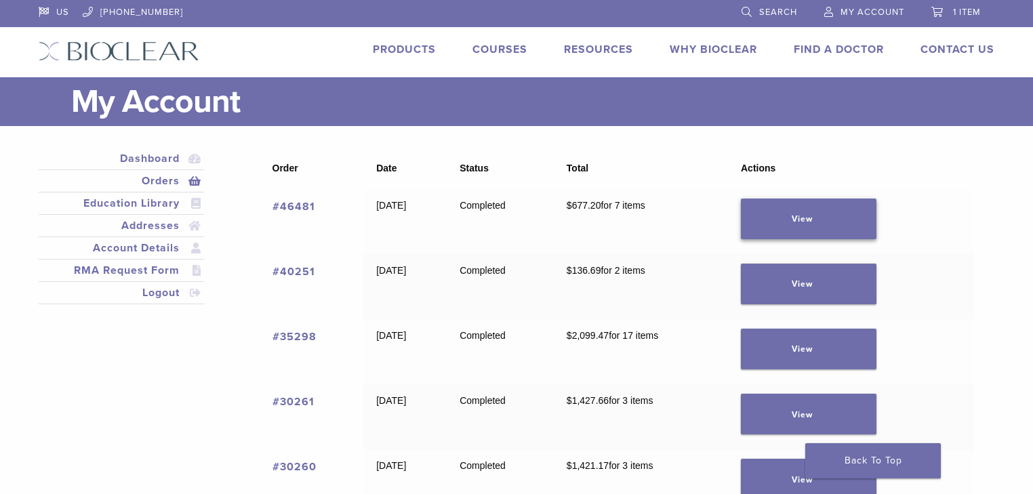
click at [840, 209] on link "View" at bounding box center [809, 219] width 136 height 41
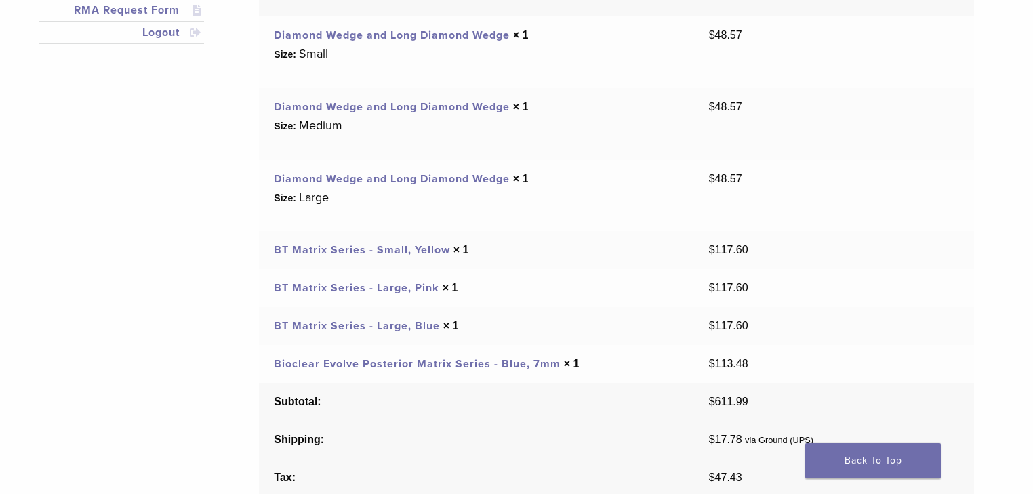
scroll to position [271, 0]
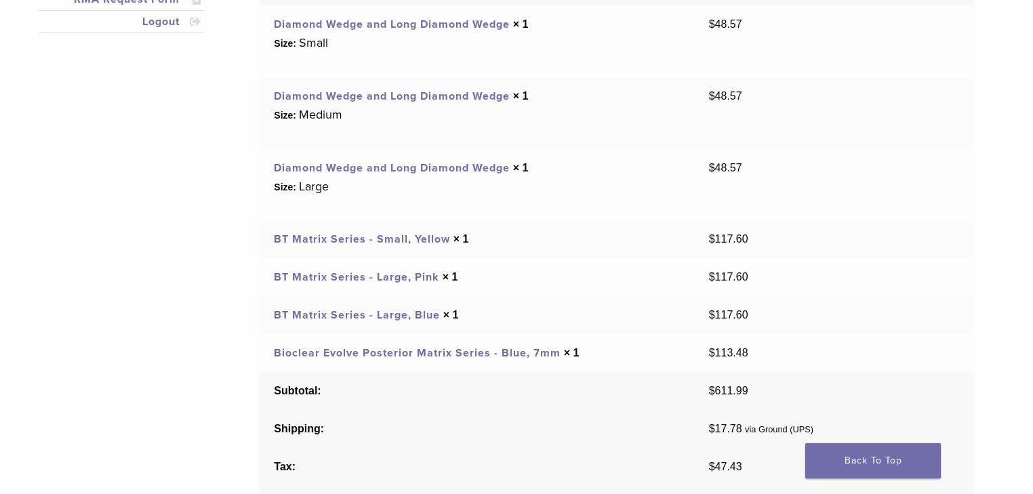
click at [416, 280] on link "BT Matrix Series - Large, Pink" at bounding box center [356, 277] width 165 height 14
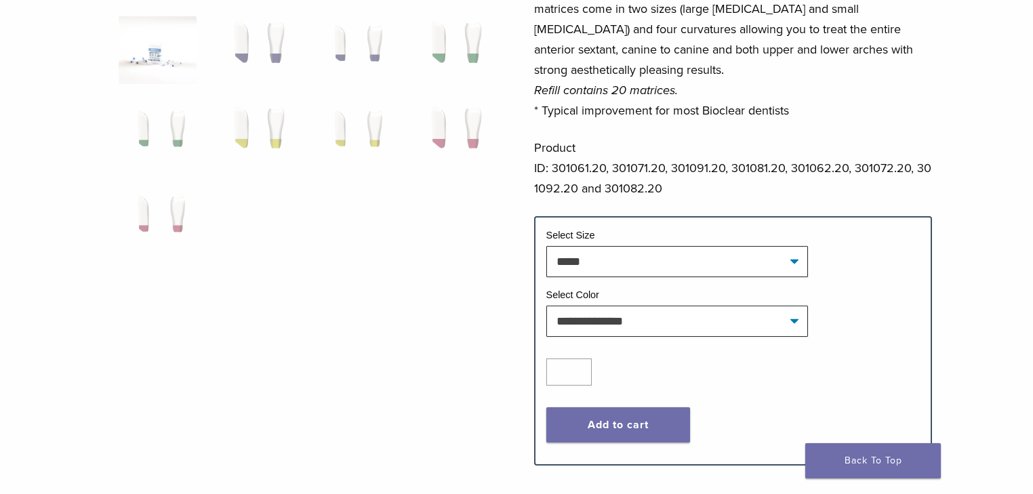
scroll to position [380, 0]
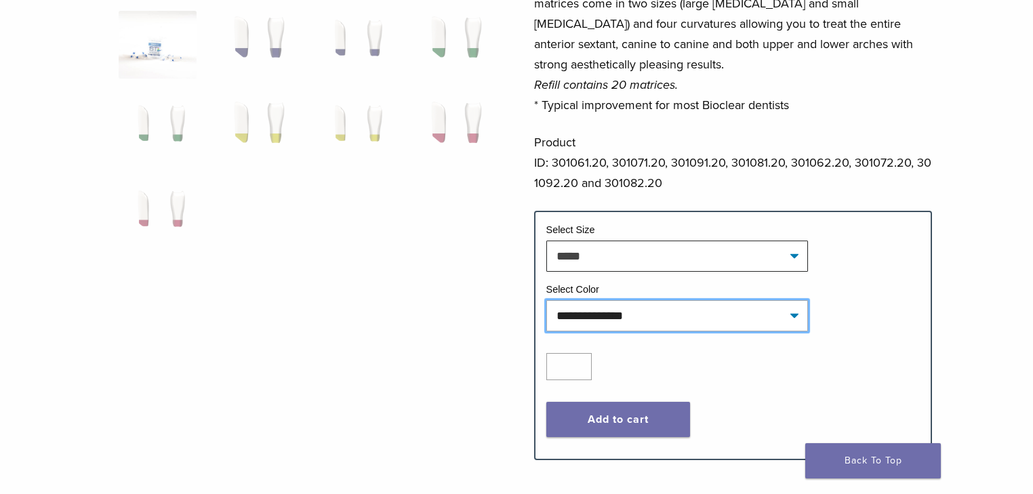
click at [630, 314] on select "**********" at bounding box center [677, 315] width 262 height 31
select select "******"
click at [546, 300] on select "**********" at bounding box center [677, 315] width 262 height 31
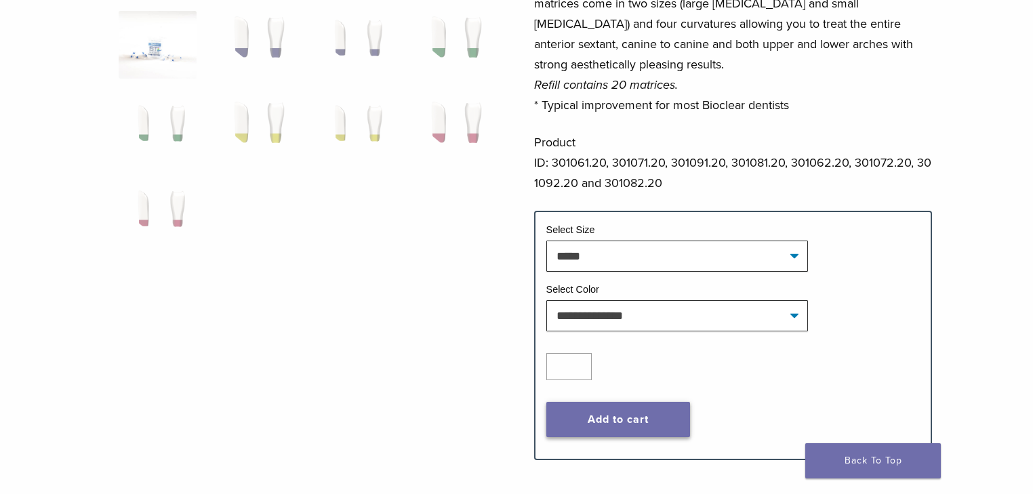
click at [612, 413] on button "Add to cart" at bounding box center [618, 419] width 144 height 35
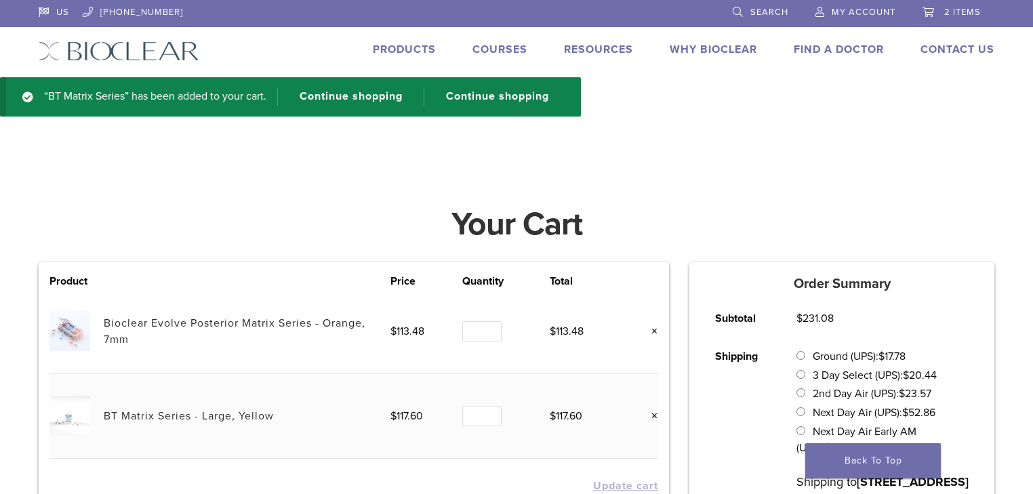
click at [851, 16] on span "My Account" at bounding box center [864, 12] width 64 height 11
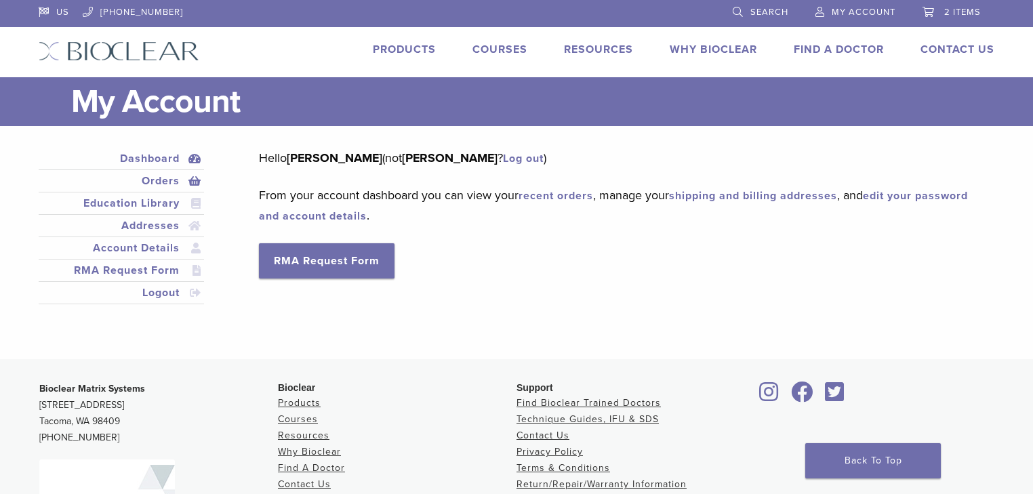
click at [163, 176] on link "Orders" at bounding box center [121, 181] width 160 height 16
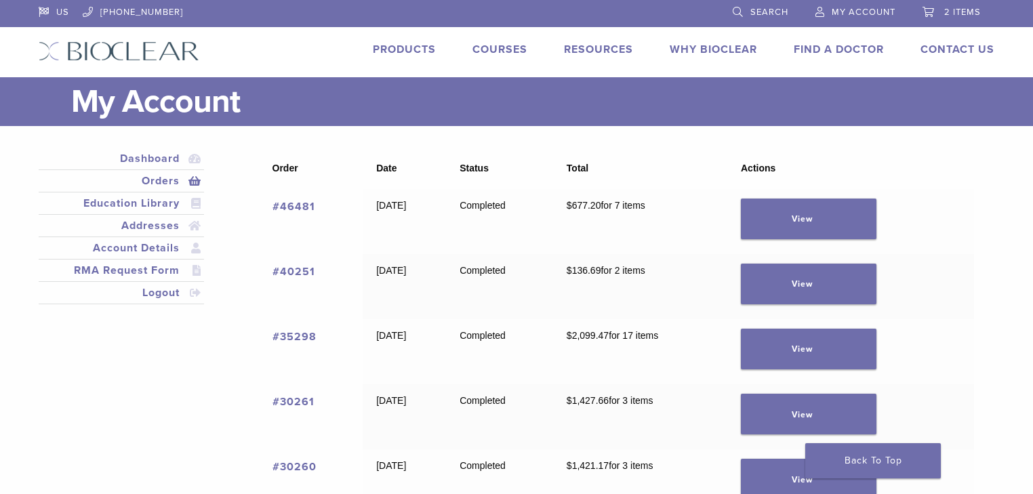
click at [298, 205] on link "#46481" at bounding box center [293, 207] width 43 height 14
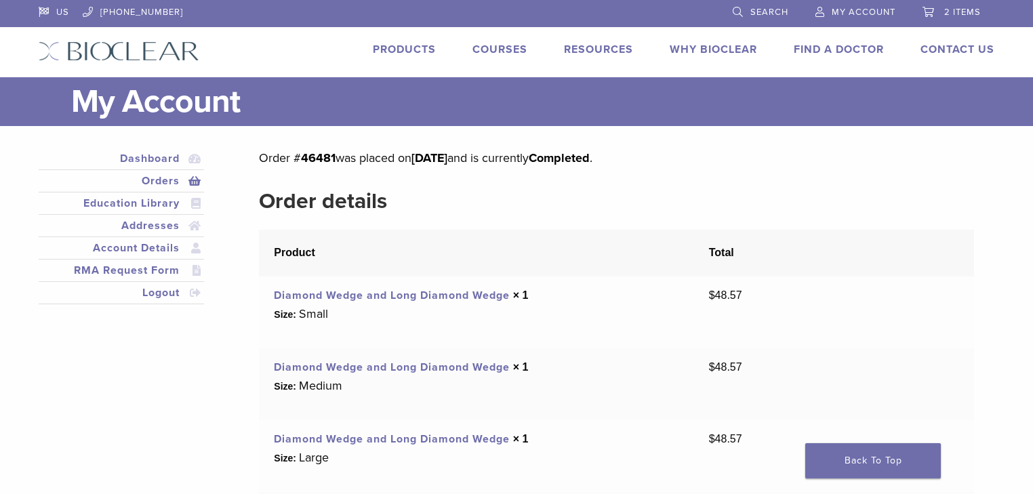
click at [960, 7] on span "2 items" at bounding box center [962, 12] width 37 height 11
click at [957, 14] on span "2 items" at bounding box center [962, 12] width 37 height 11
click at [931, 12] on link "2 items" at bounding box center [951, 10] width 58 height 20
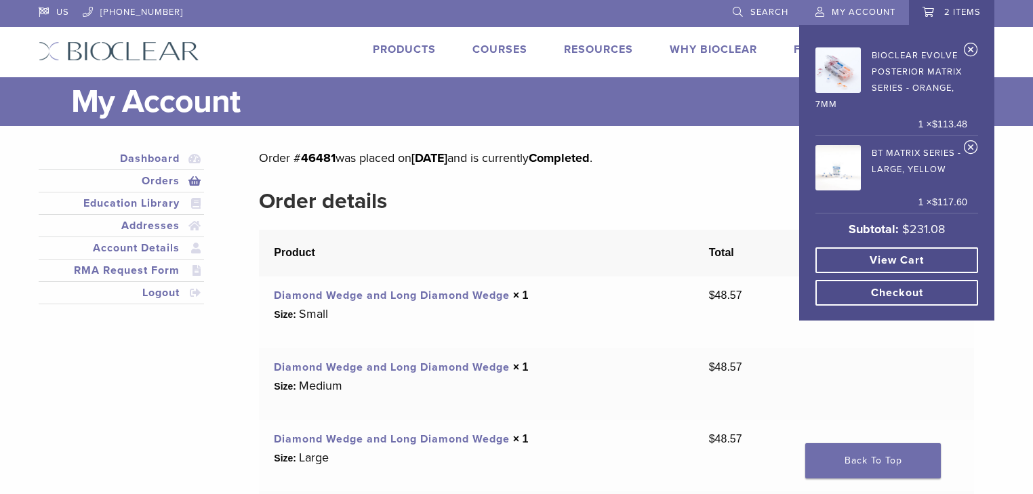
click at [870, 259] on link "View cart" at bounding box center [896, 260] width 163 height 26
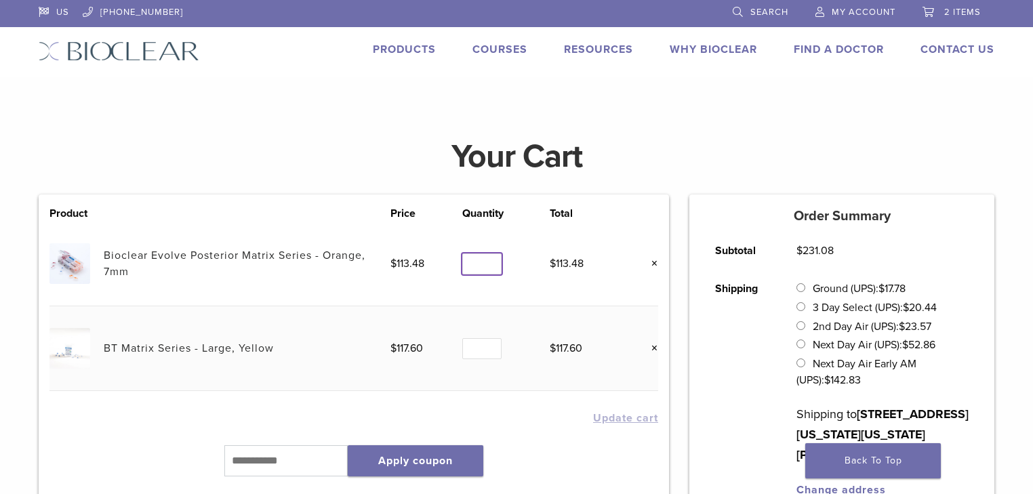
drag, startPoint x: 475, startPoint y: 262, endPoint x: 462, endPoint y: 265, distance: 14.0
click at [462, 265] on input "*" at bounding box center [481, 263] width 39 height 21
type input "*"
drag, startPoint x: 476, startPoint y: 350, endPoint x: 460, endPoint y: 347, distance: 16.5
click at [462, 347] on input "*" at bounding box center [481, 348] width 39 height 21
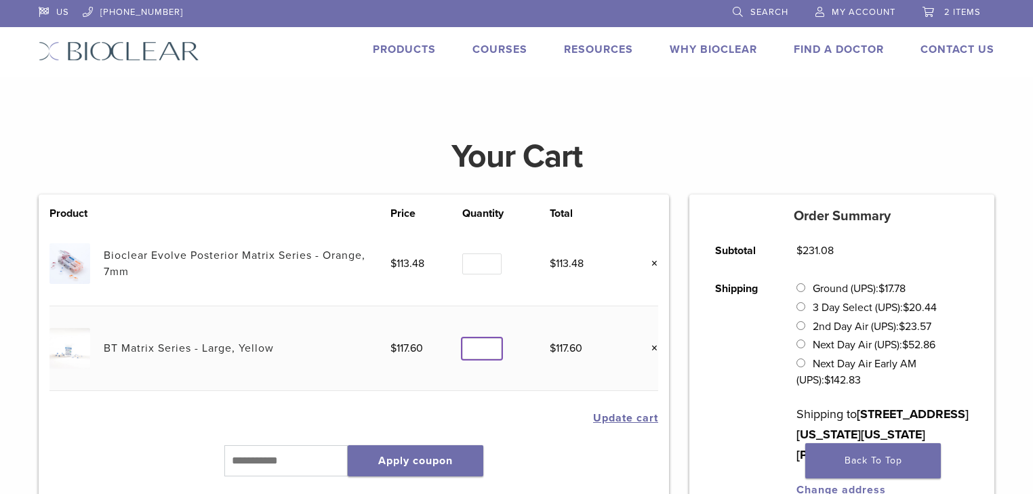
type input "*"
click at [621, 417] on button "Update cart" at bounding box center [625, 418] width 65 height 11
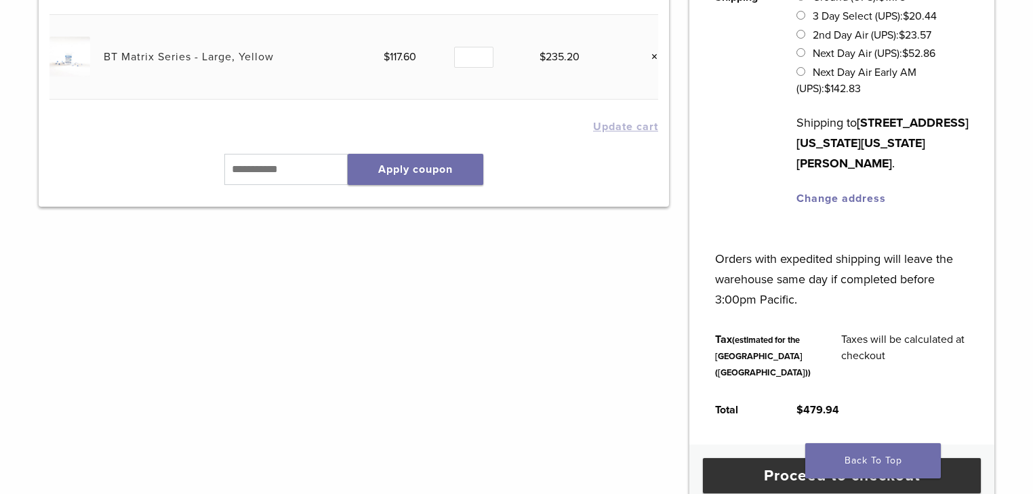
scroll to position [375, 0]
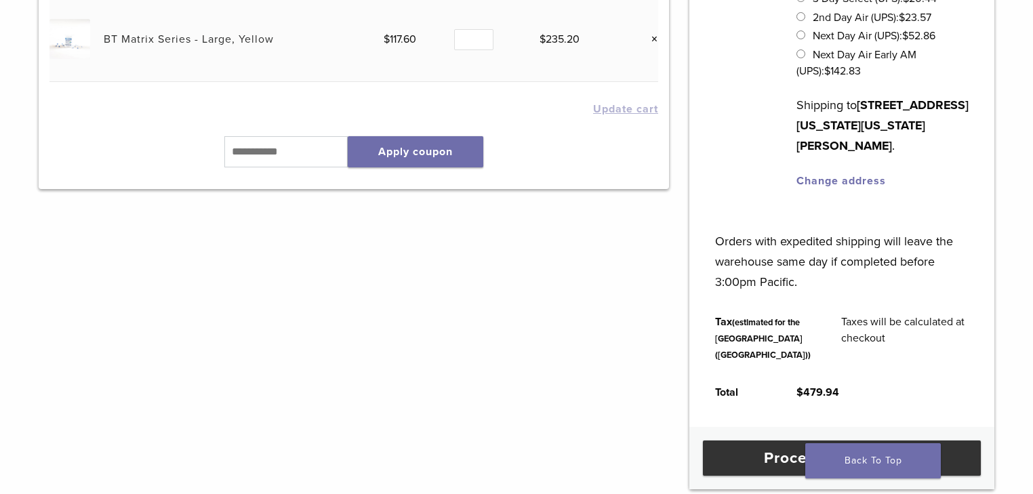
click at [861, 188] on link "Change address" at bounding box center [840, 181] width 89 height 14
select select "**"
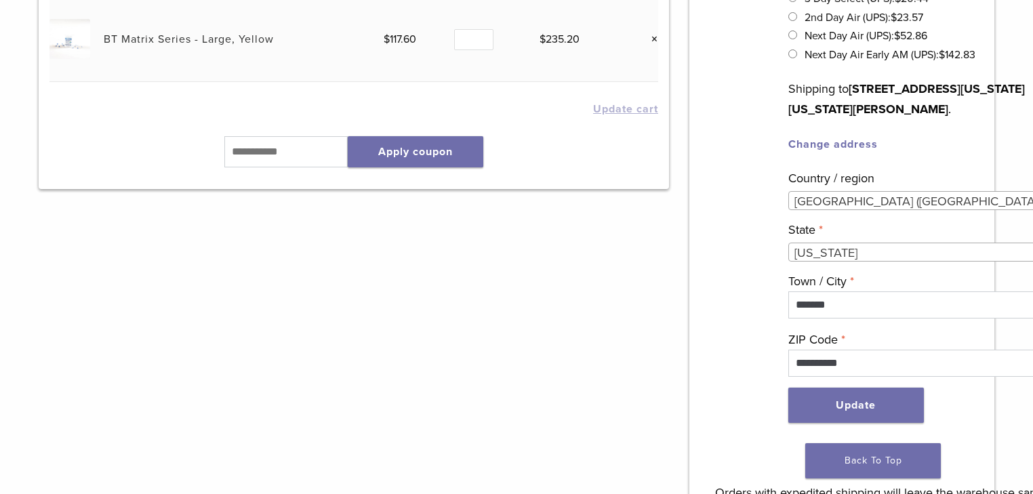
click at [617, 344] on div "Product Price Quantity Total Bioclear Evolve Posterior Matrix Series - Orange, …" at bounding box center [353, 302] width 651 height 834
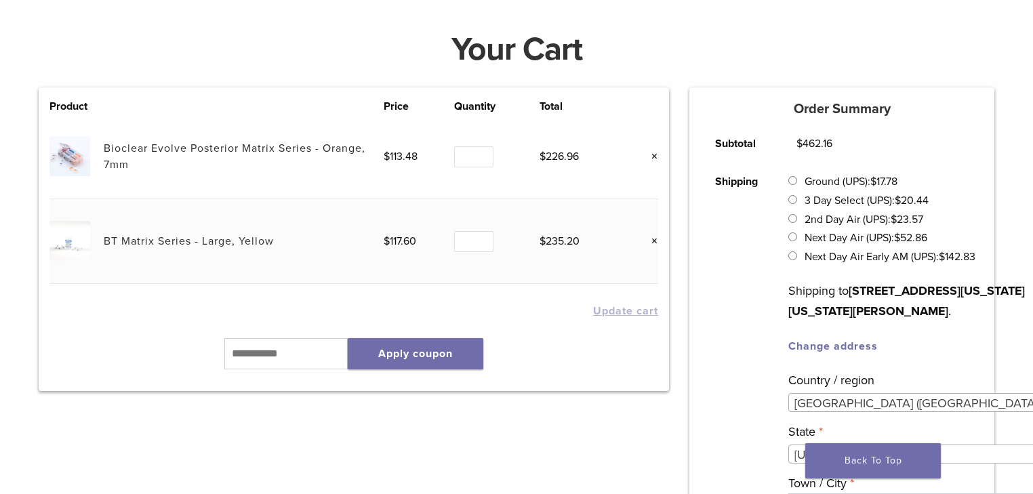
scroll to position [213, 0]
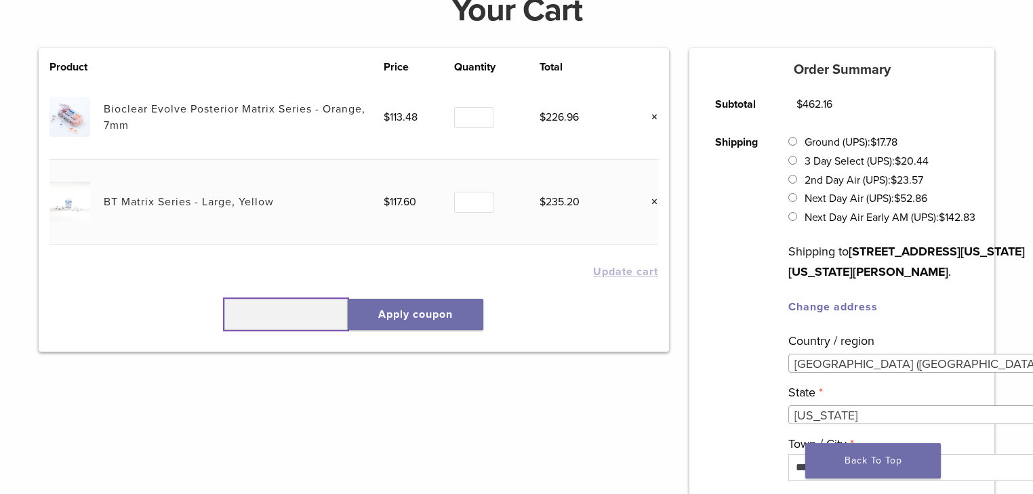
click at [244, 321] on input "text" at bounding box center [285, 314] width 123 height 31
paste input "******"
type input "******"
click at [438, 318] on button "Apply coupon" at bounding box center [416, 314] width 136 height 31
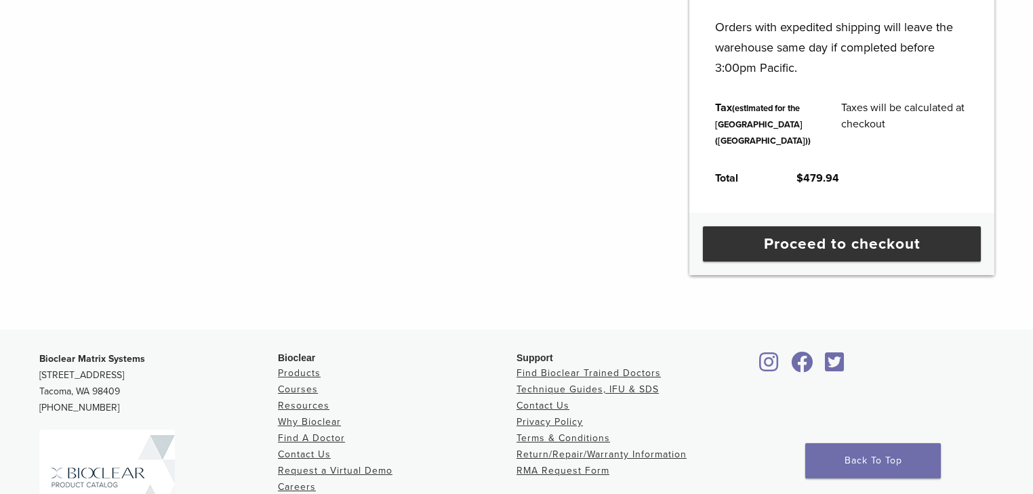
scroll to position [526, 0]
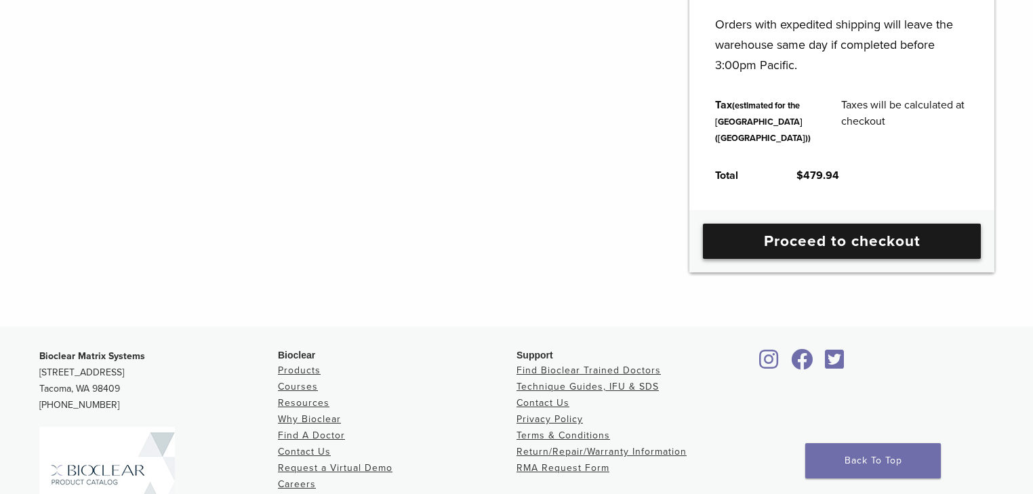
click at [878, 259] on link "Proceed to checkout" at bounding box center [842, 241] width 278 height 35
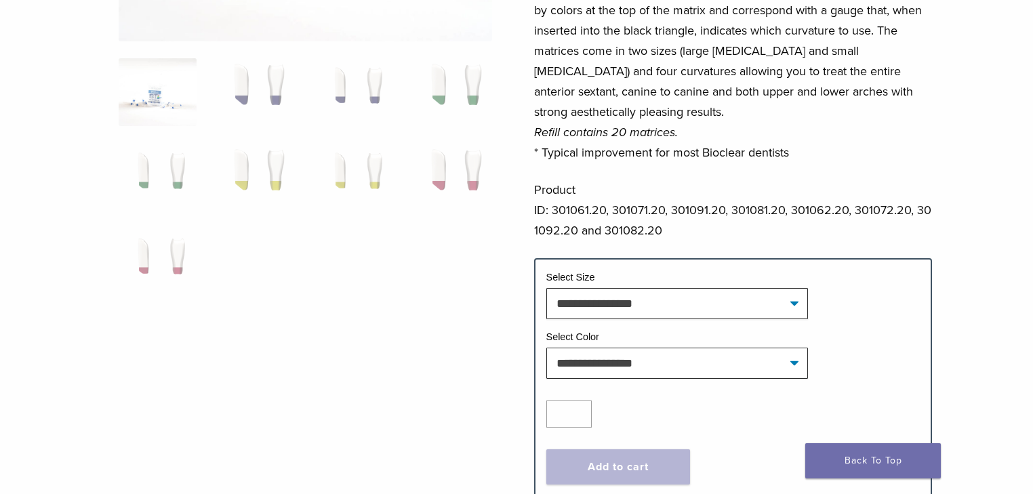
scroll to position [434, 0]
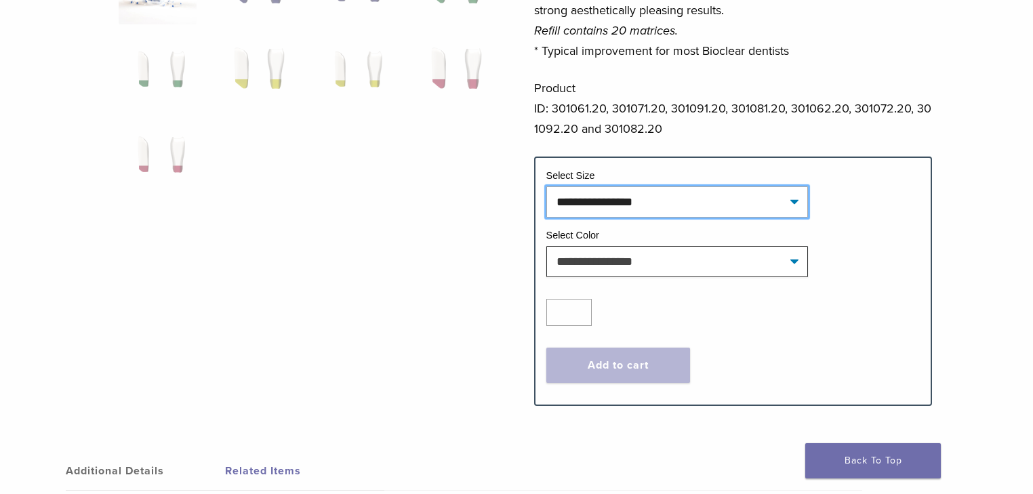
click at [617, 206] on select "**********" at bounding box center [677, 201] width 262 height 31
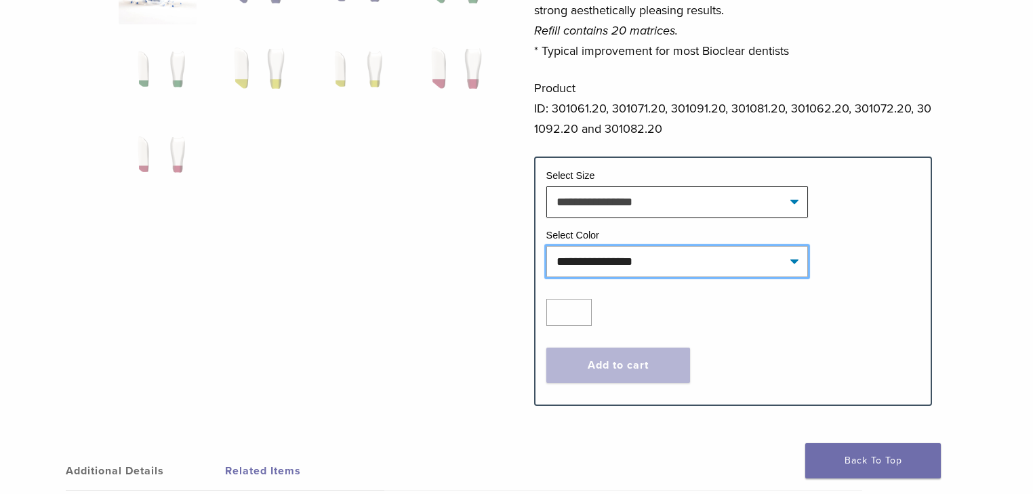
click at [593, 256] on select "**********" at bounding box center [677, 261] width 262 height 31
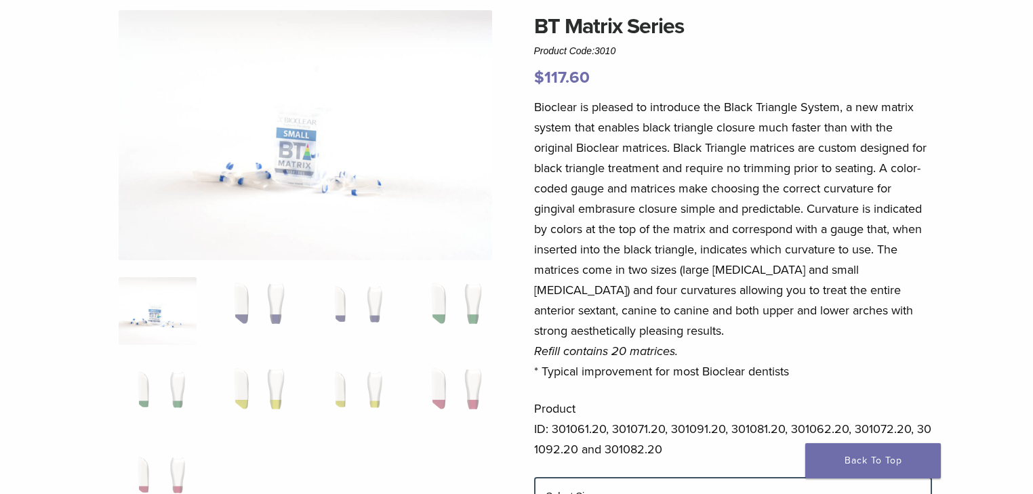
scroll to position [0, 0]
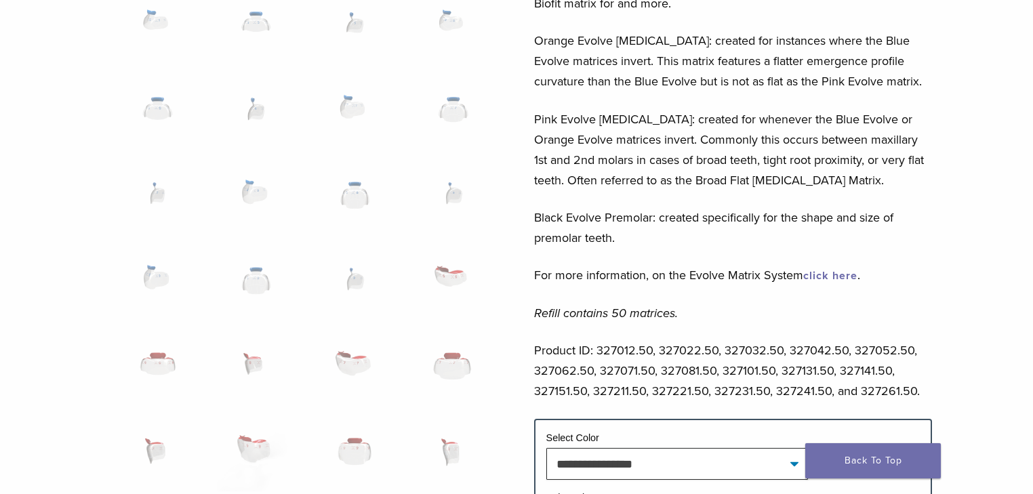
scroll to position [596, 0]
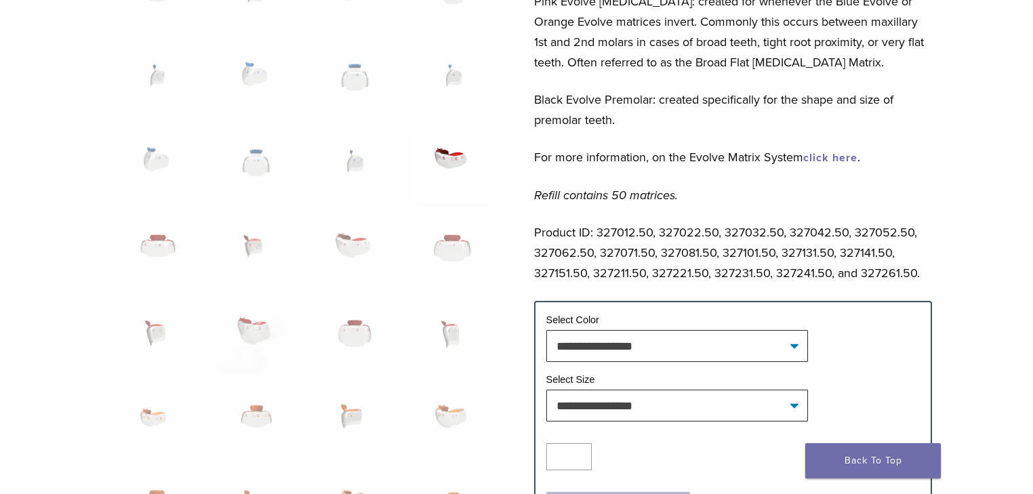
click at [437, 159] on img at bounding box center [453, 169] width 78 height 68
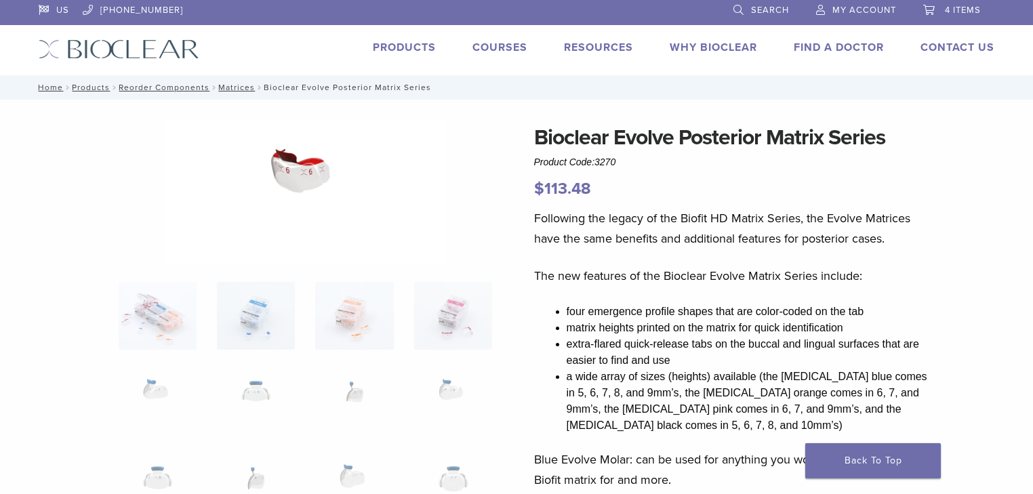
scroll to position [0, 0]
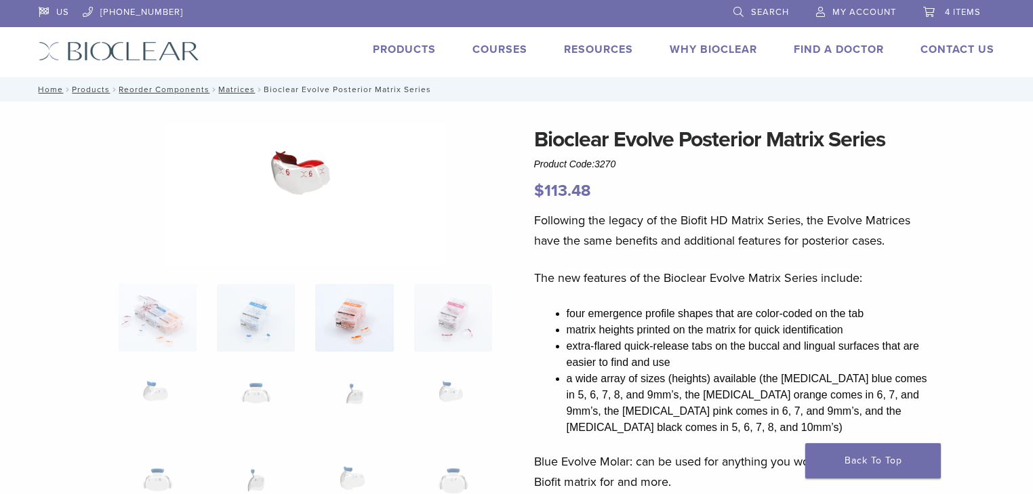
click at [351, 300] on img at bounding box center [354, 318] width 78 height 68
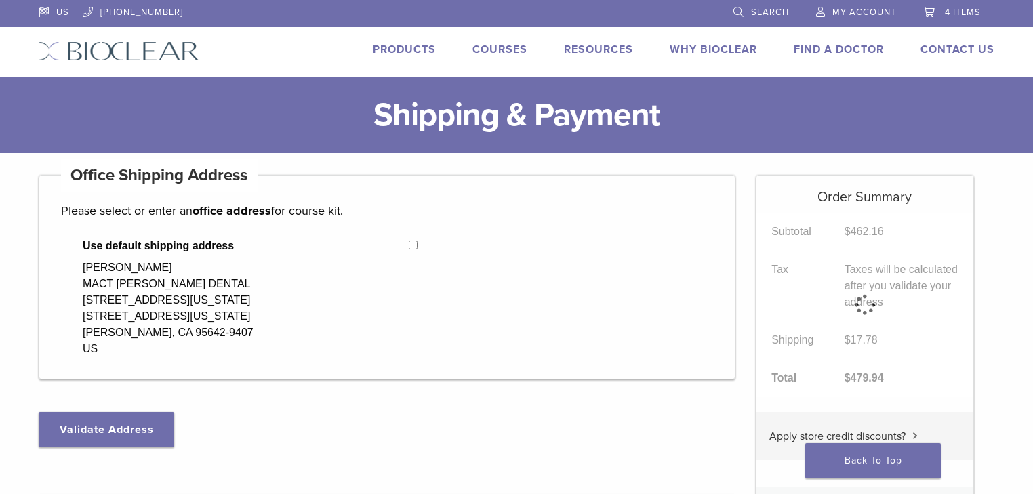
select select "**"
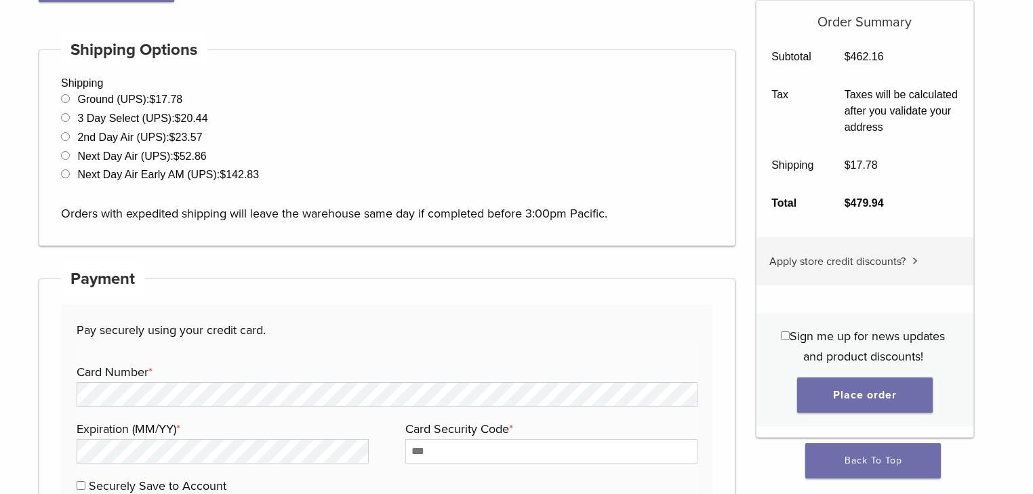
scroll to position [445, 0]
click at [901, 267] on span "Apply store credit discounts?" at bounding box center [837, 262] width 136 height 14
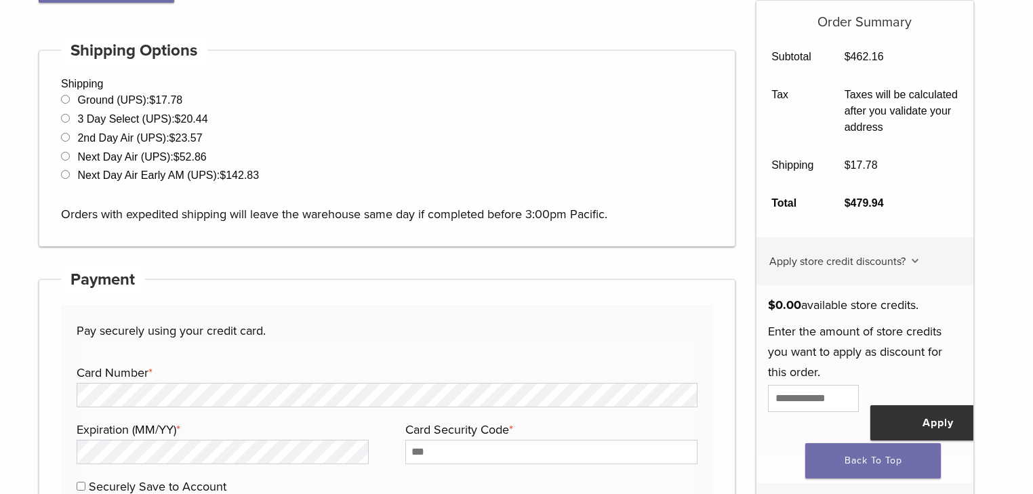
click at [901, 267] on span "Apply store credit discounts?" at bounding box center [837, 262] width 136 height 14
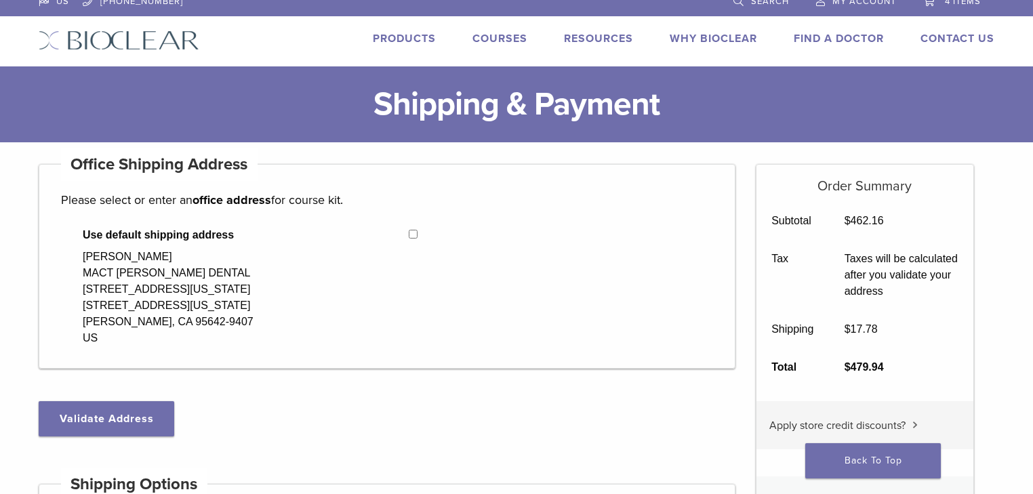
scroll to position [0, 0]
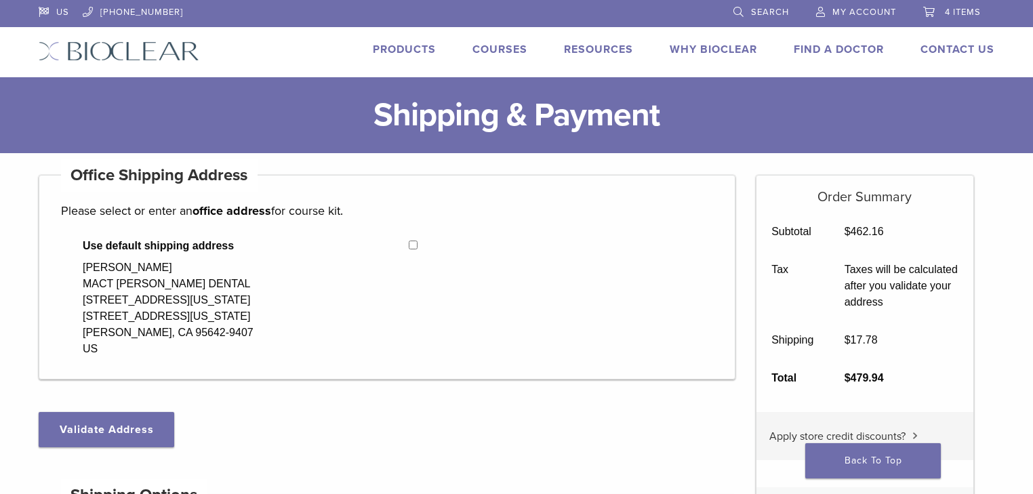
click at [973, 10] on span "4 items" at bounding box center [963, 12] width 36 height 11
click at [926, 11] on link "4 items" at bounding box center [952, 10] width 58 height 20
click at [945, 16] on span "4 items" at bounding box center [963, 12] width 36 height 11
click at [957, 15] on span "4 items" at bounding box center [963, 12] width 36 height 11
click at [959, 11] on span "4 items" at bounding box center [963, 12] width 36 height 11
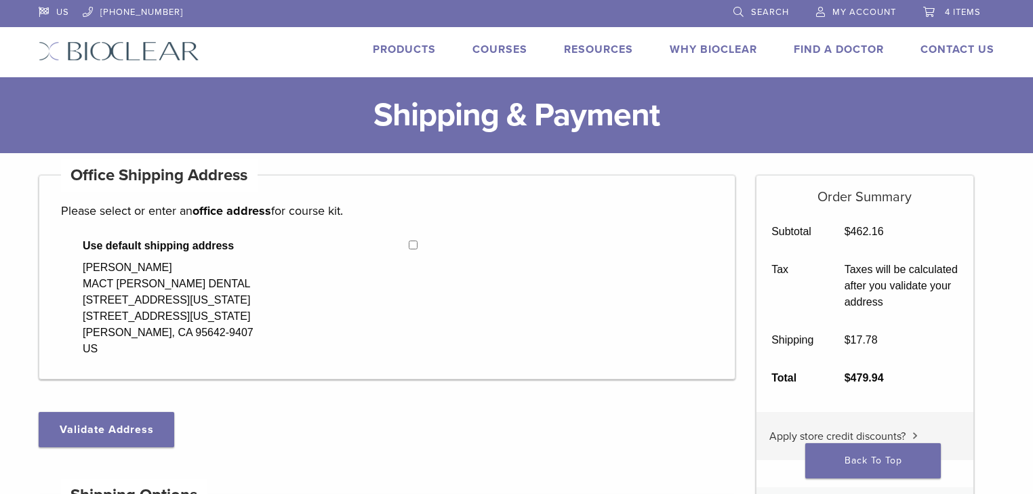
click at [959, 11] on span "4 items" at bounding box center [963, 12] width 36 height 11
click at [951, 9] on span "4 items" at bounding box center [963, 12] width 36 height 11
click at [963, 9] on span "4 items" at bounding box center [963, 12] width 36 height 11
drag, startPoint x: 963, startPoint y: 9, endPoint x: 949, endPoint y: 12, distance: 14.6
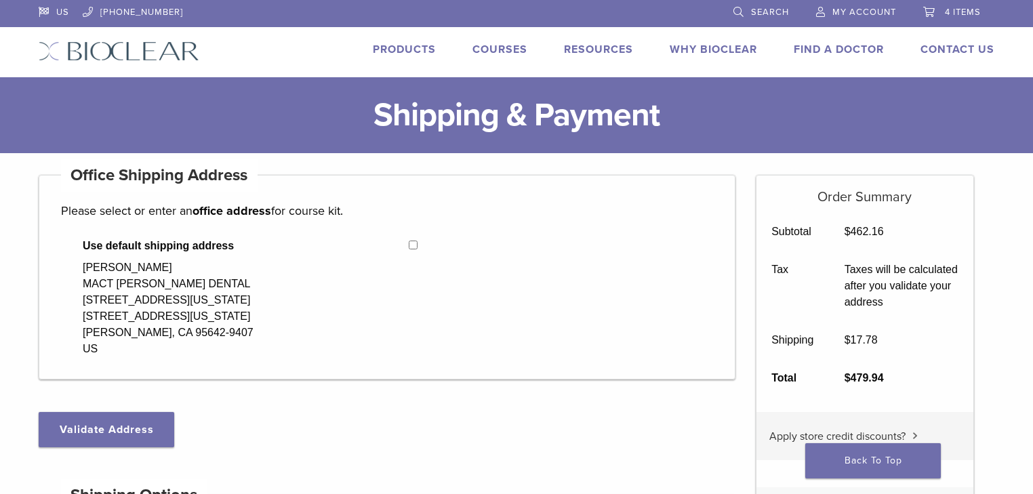
click at [962, 9] on span "4 items" at bounding box center [963, 12] width 36 height 11
click at [923, 12] on link "4 items" at bounding box center [952, 10] width 58 height 20
click at [951, 11] on span "4 items" at bounding box center [963, 12] width 36 height 11
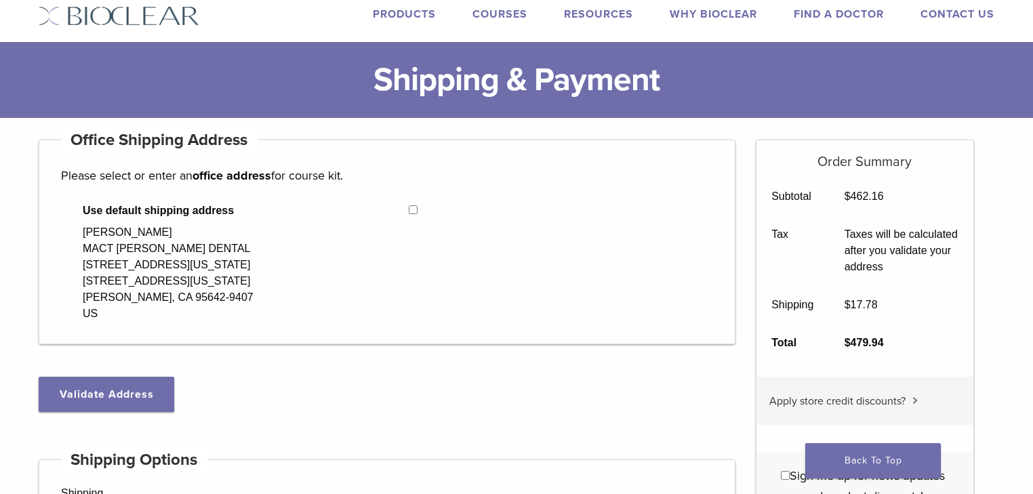
scroll to position [54, 0]
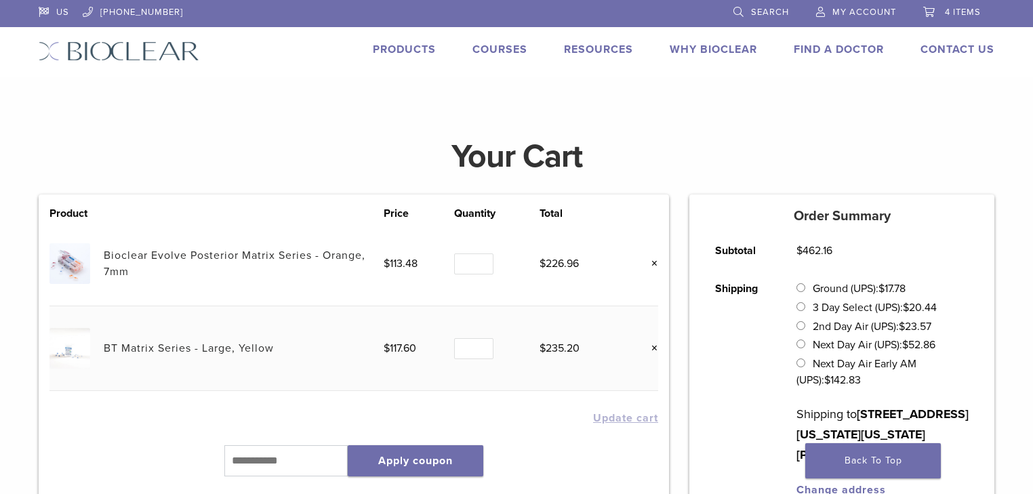
click at [415, 52] on link "Products" at bounding box center [404, 50] width 63 height 14
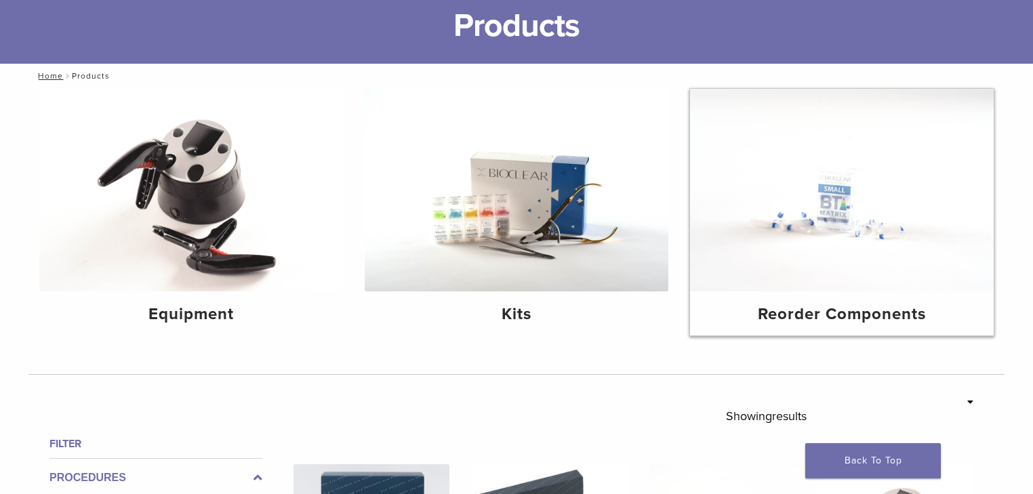
scroll to position [108, 0]
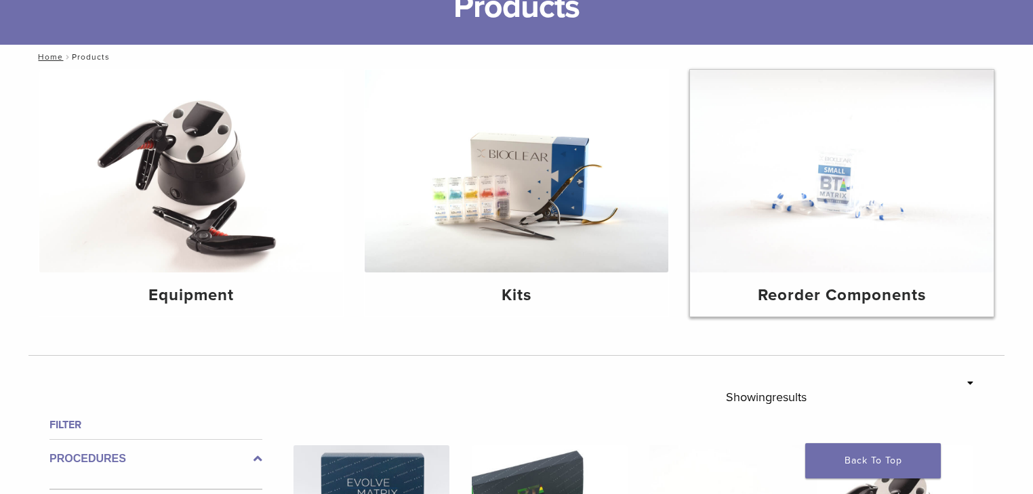
click at [821, 241] on img at bounding box center [842, 171] width 304 height 203
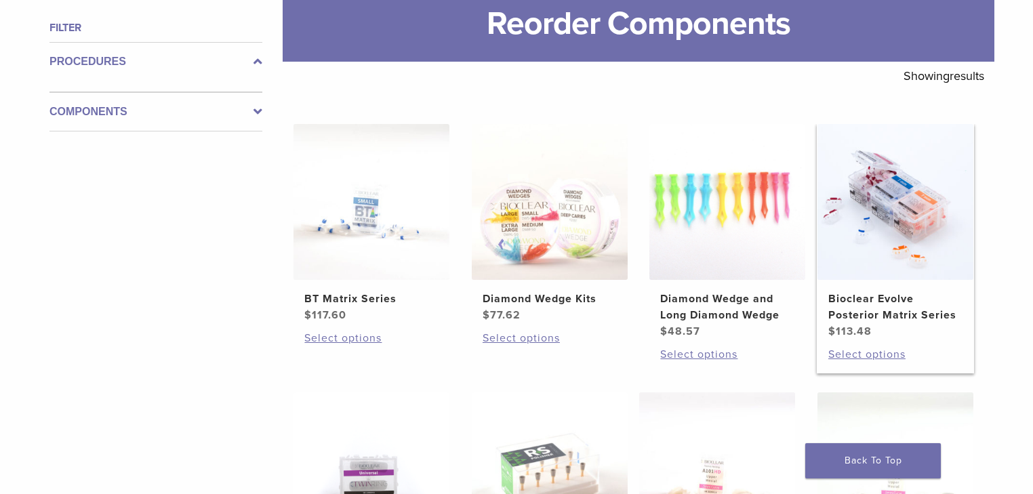
scroll to position [325, 0]
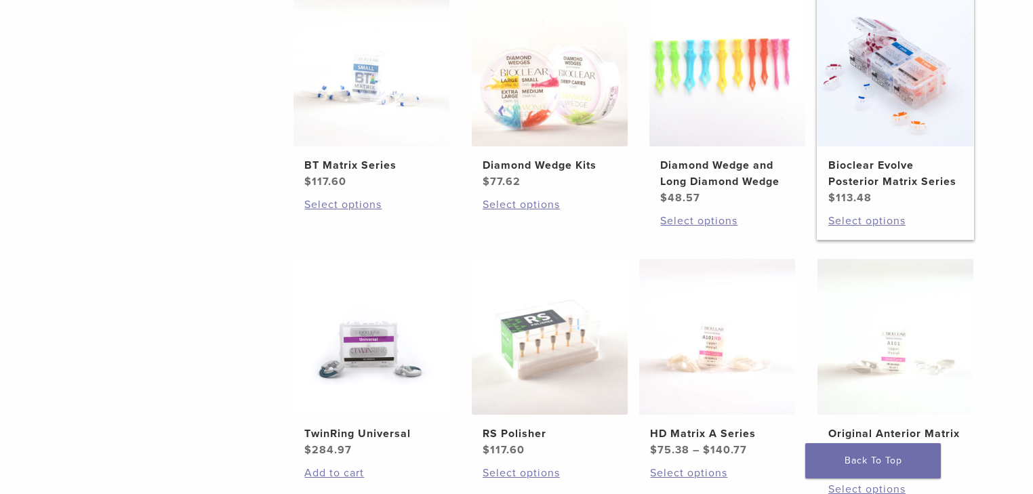
click at [894, 176] on h2 "Bioclear Evolve Posterior Matrix Series" at bounding box center [895, 173] width 134 height 33
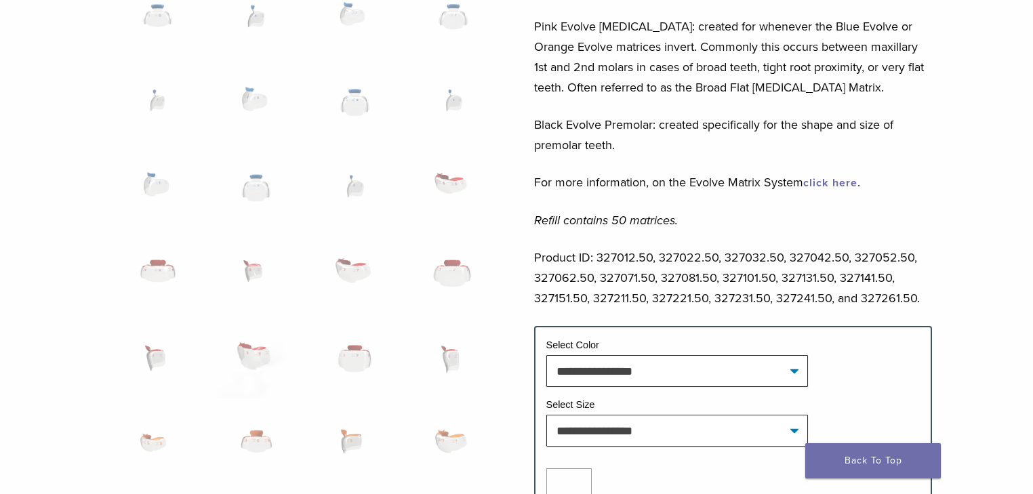
scroll to position [651, 0]
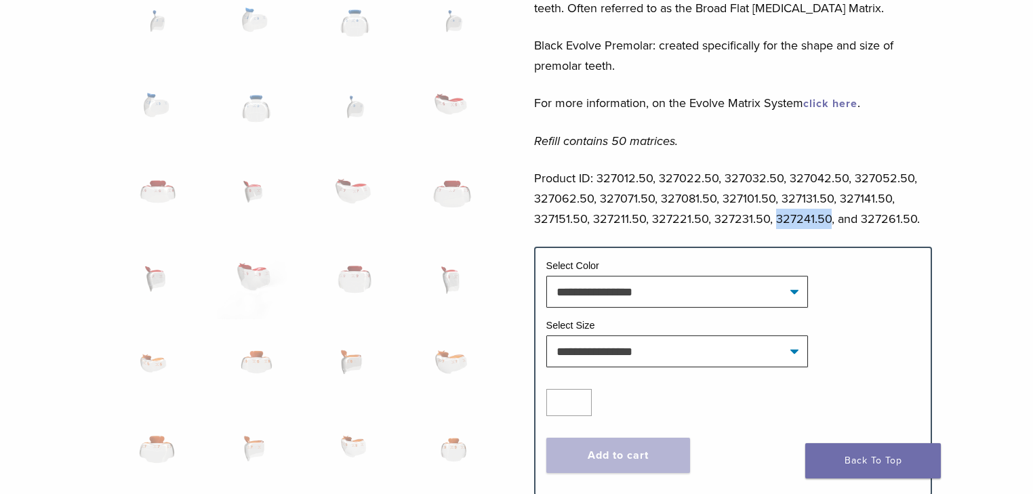
drag, startPoint x: 775, startPoint y: 222, endPoint x: 827, endPoint y: 220, distance: 52.2
click at [827, 220] on p "Product ID: 327012.50, 327022.50, 327032.50, 327042.50, 327052.50, 327062.50, 3…" at bounding box center [733, 198] width 399 height 61
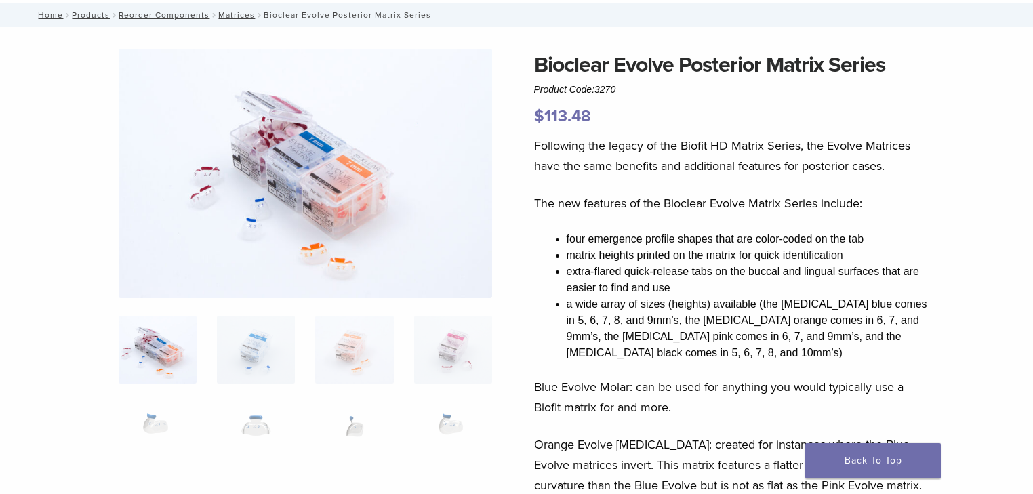
scroll to position [0, 0]
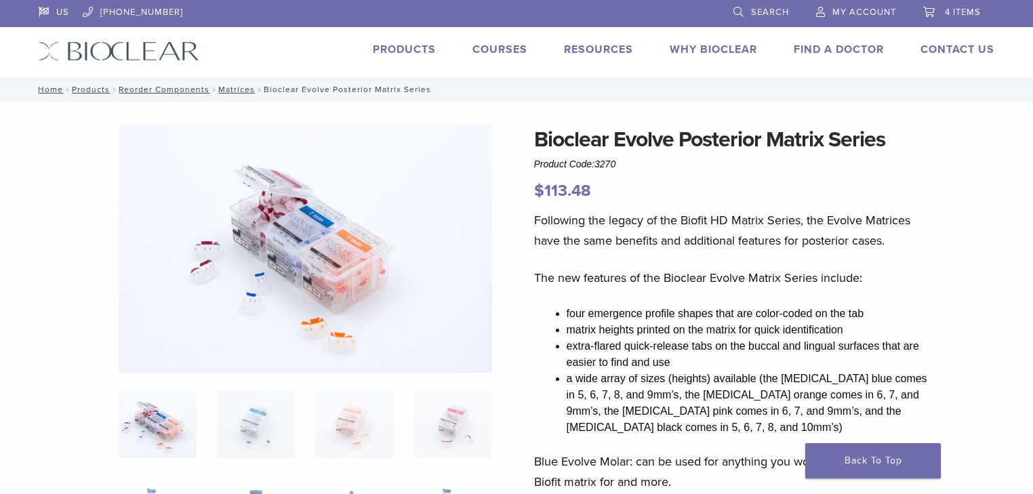
click at [954, 11] on span "4 items" at bounding box center [963, 12] width 36 height 11
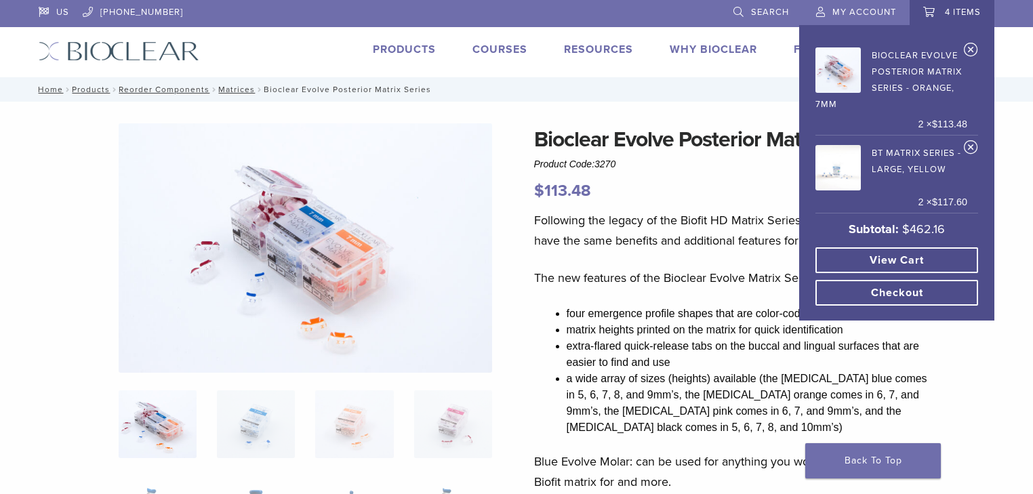
click at [899, 152] on link "BT Matrix Series - Large, Yellow" at bounding box center [891, 165] width 152 height 49
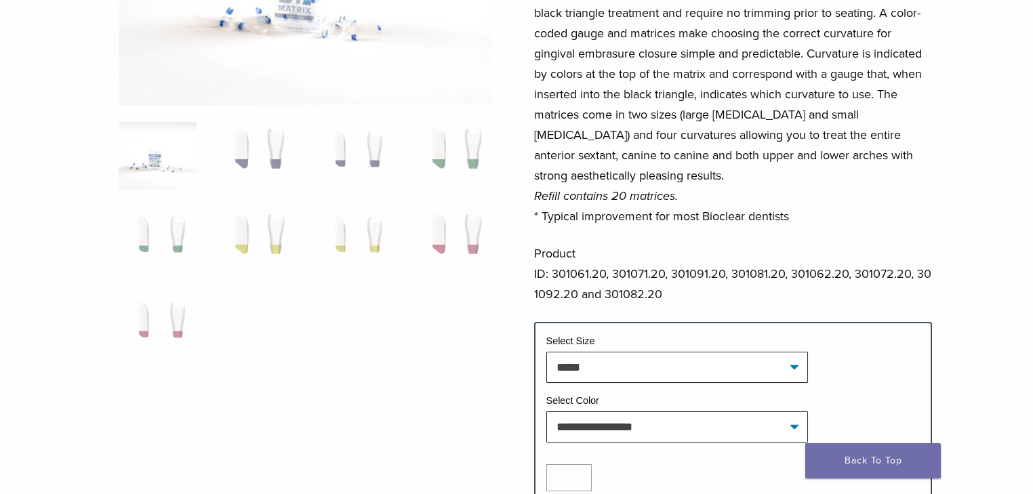
scroll to position [271, 0]
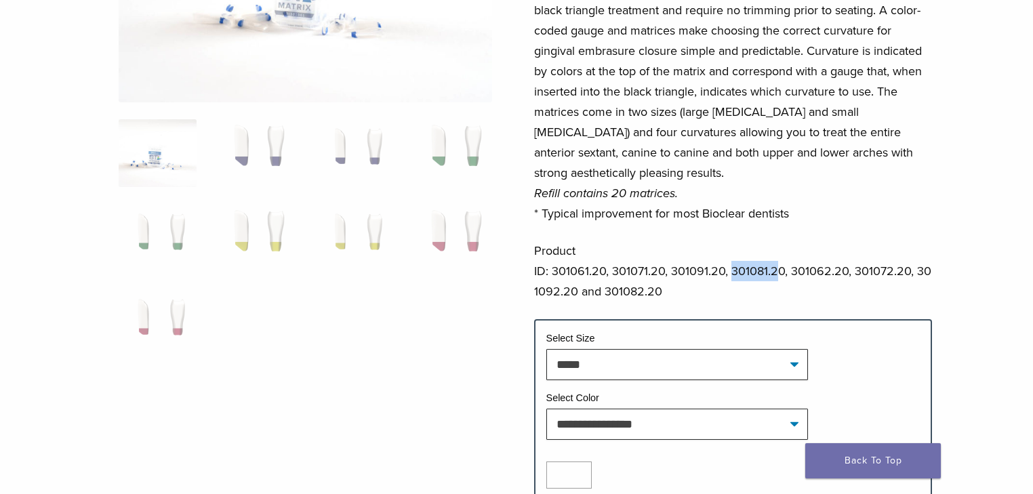
drag, startPoint x: 778, startPoint y: 268, endPoint x: 732, endPoint y: 270, distance: 46.1
click at [732, 270] on p "Product ID: 301061.20, 301071.20, 301091.20, 301081.20, 301062.20, 301072.20, 3…" at bounding box center [733, 271] width 399 height 61
click at [642, 290] on p "Product ID: 301061.20, 301071.20, 301091.20, 301081.20, 301062.20, 301072.20, 3…" at bounding box center [733, 271] width 399 height 61
drag, startPoint x: 651, startPoint y: 291, endPoint x: 581, endPoint y: 295, distance: 69.3
click at [581, 295] on p "Product ID: 301061.20, 301071.20, 301091.20, 301081.20, 301062.20, 301072.20, 3…" at bounding box center [733, 271] width 399 height 61
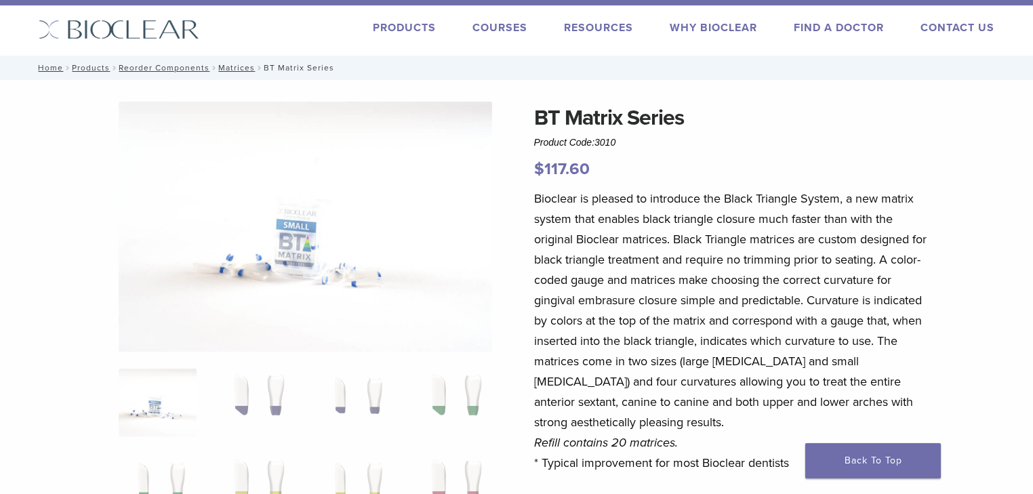
scroll to position [0, 0]
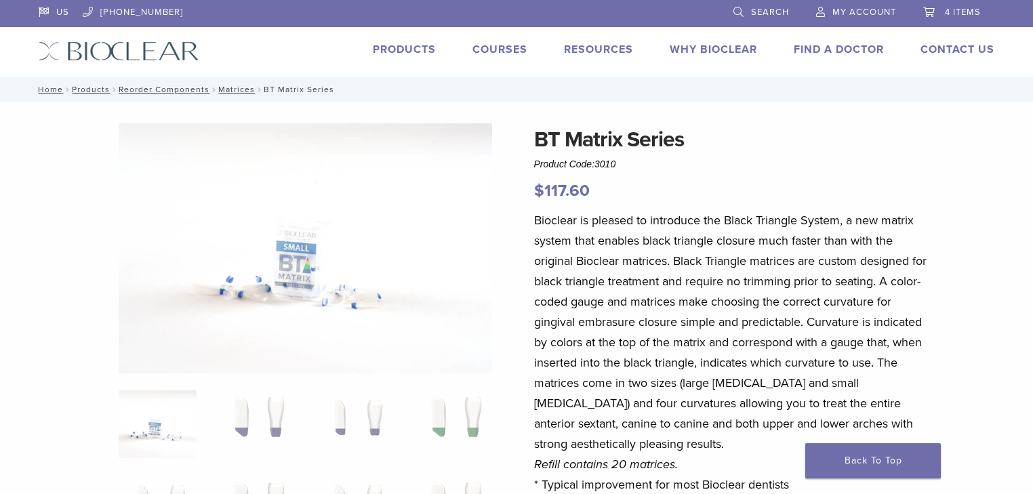
click at [963, 9] on span "4 items" at bounding box center [963, 12] width 36 height 11
click at [935, 15] on link "4 items" at bounding box center [952, 10] width 58 height 20
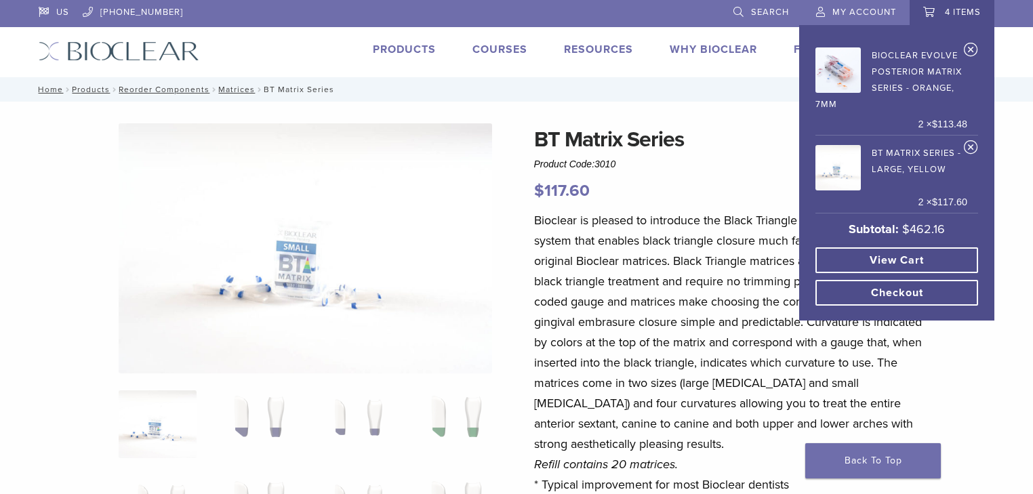
click at [907, 288] on link "Checkout" at bounding box center [896, 293] width 163 height 26
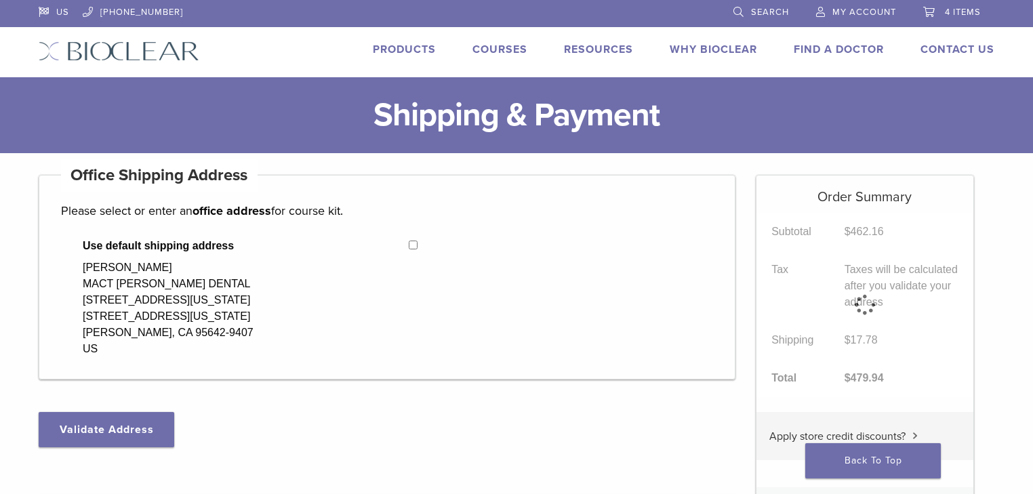
select select "**"
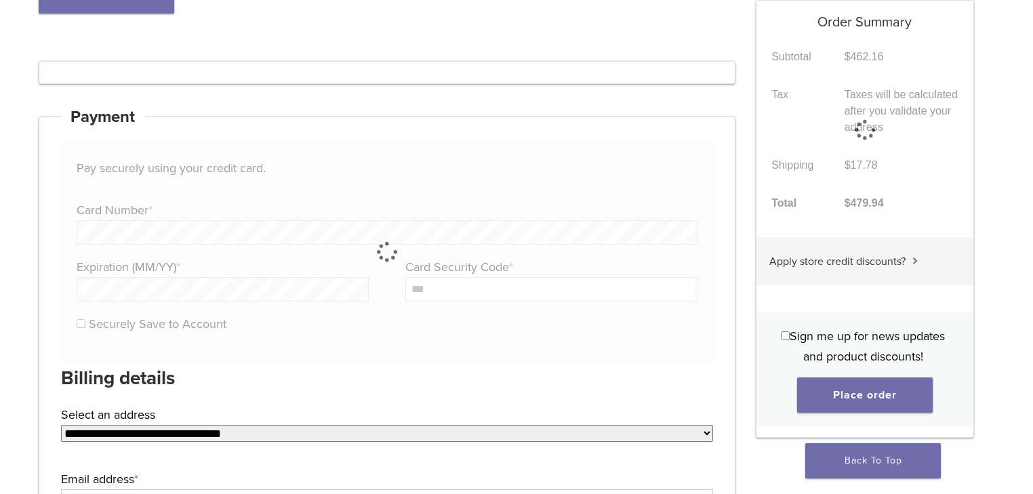
scroll to position [607, 0]
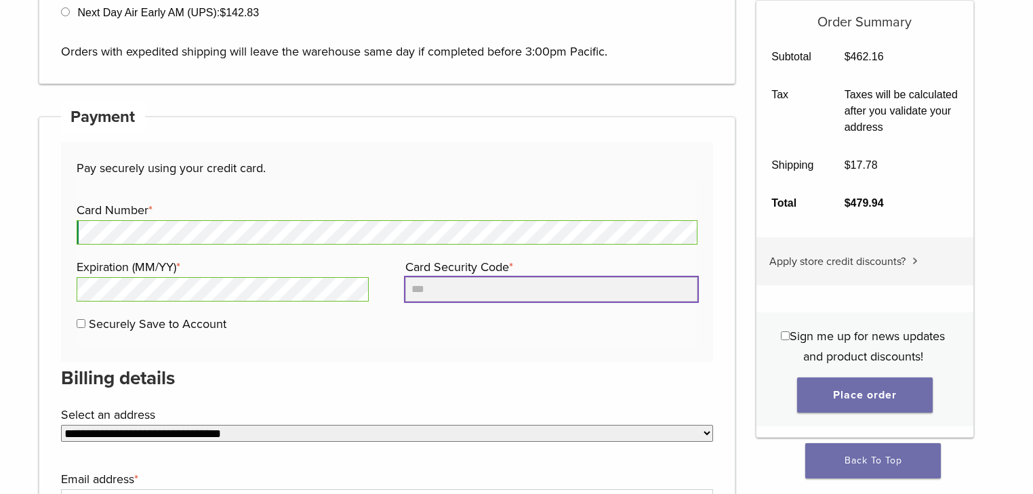
click at [420, 289] on input "Card Security Code *" at bounding box center [551, 289] width 292 height 24
type input "***"
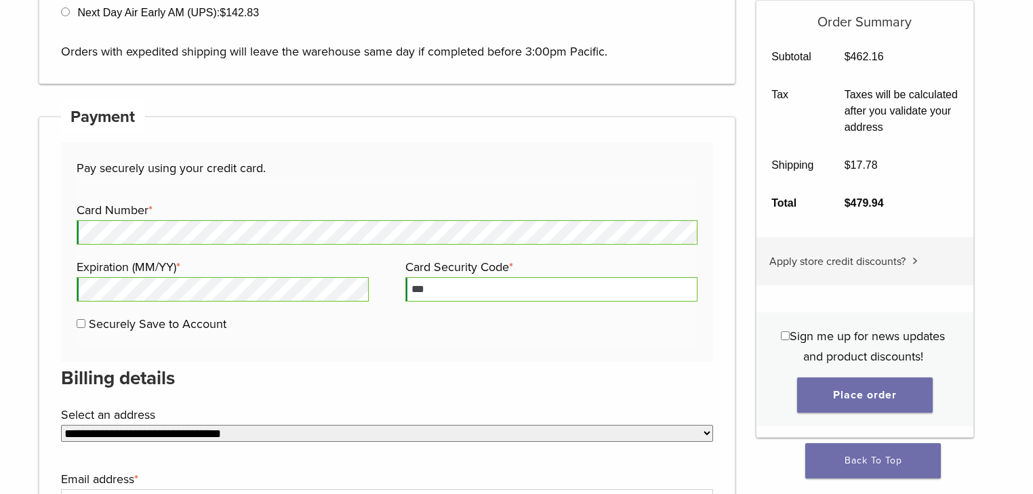
click at [349, 337] on div "Card Number * Expiration (MM/YY) * Card Security Code * *** Securely Save to Ac…" at bounding box center [387, 273] width 621 height 146
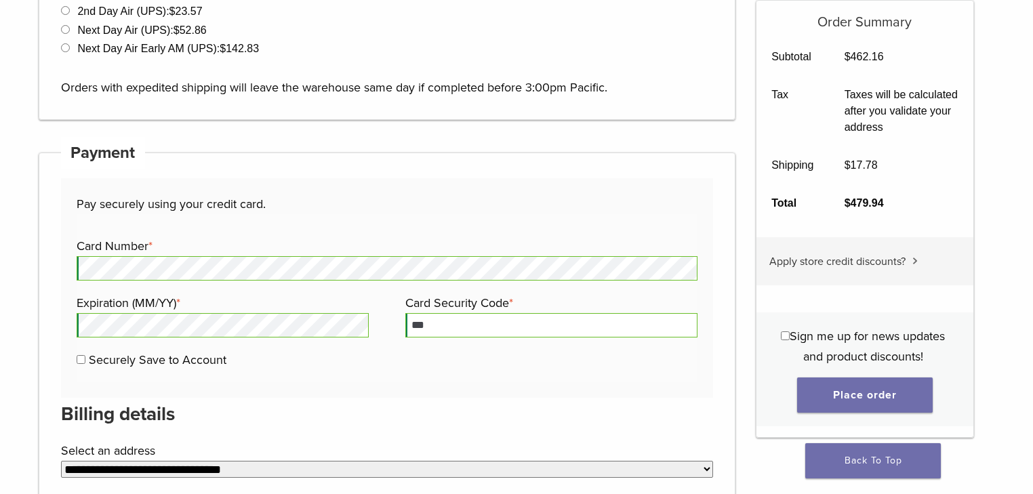
scroll to position [596, 0]
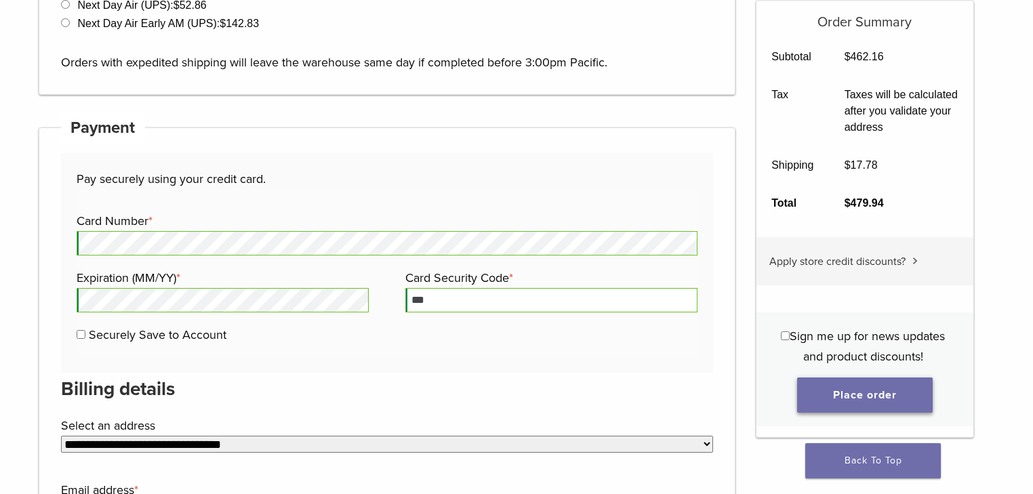
click at [884, 394] on button "Place order" at bounding box center [865, 395] width 136 height 35
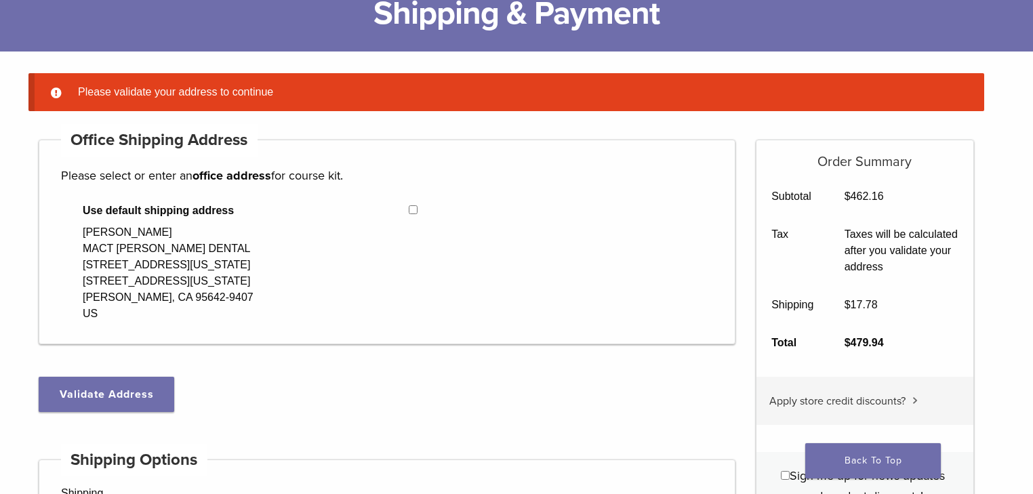
scroll to position [0, 0]
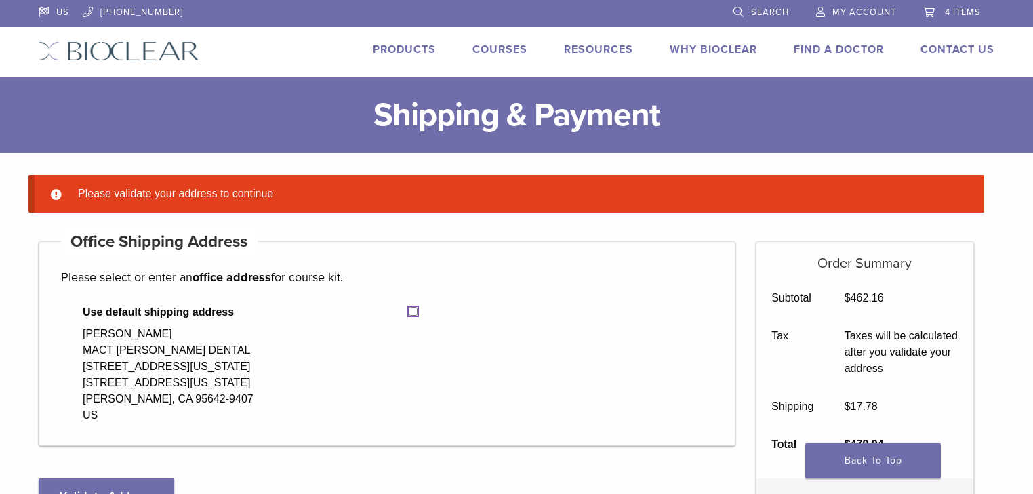
select select "**"
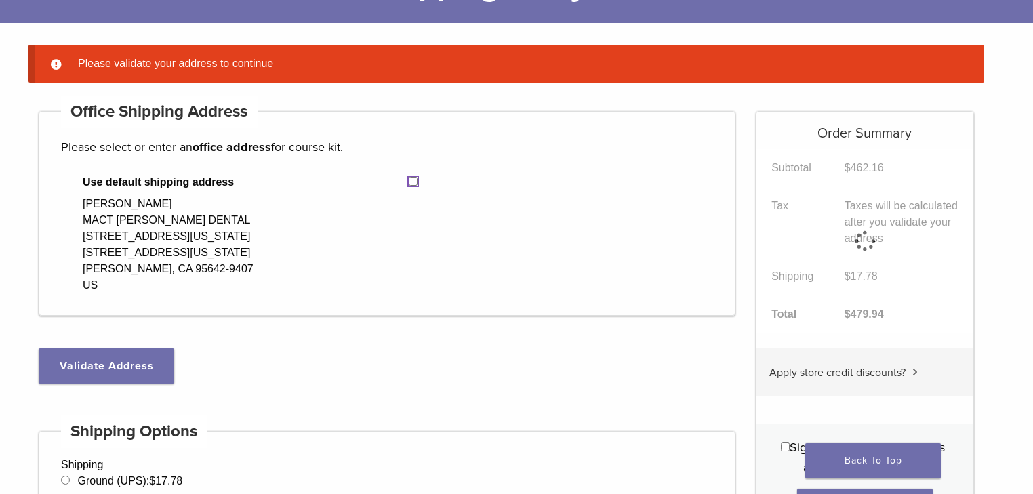
scroll to position [163, 0]
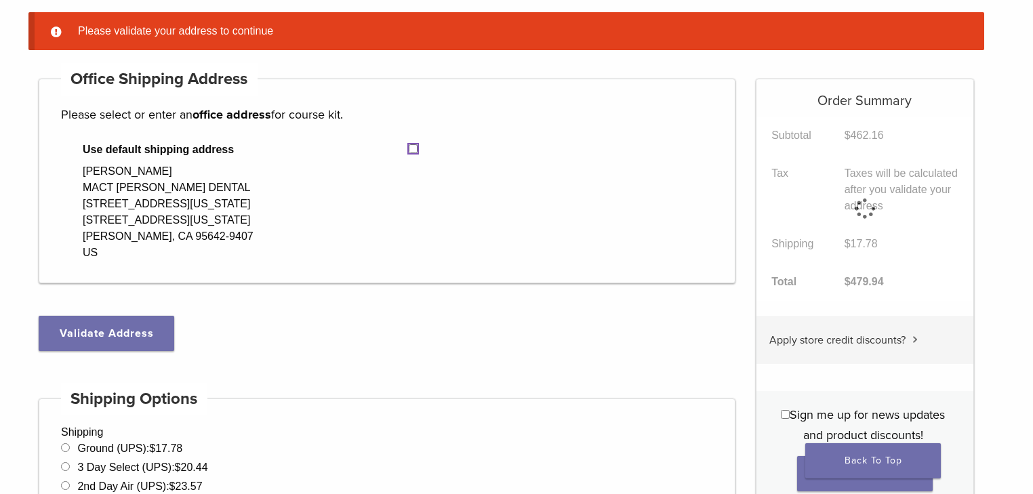
select select "**"
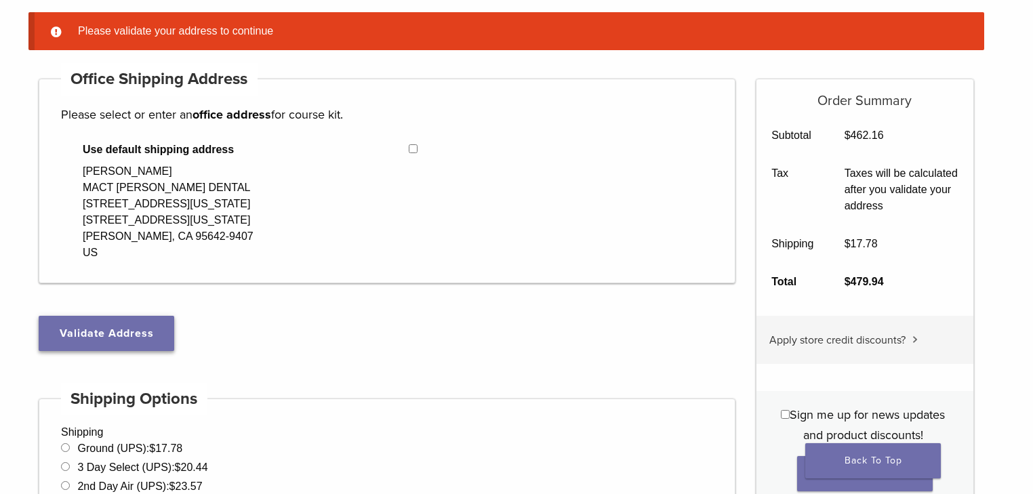
click at [155, 340] on button "Validate Address" at bounding box center [107, 333] width 136 height 35
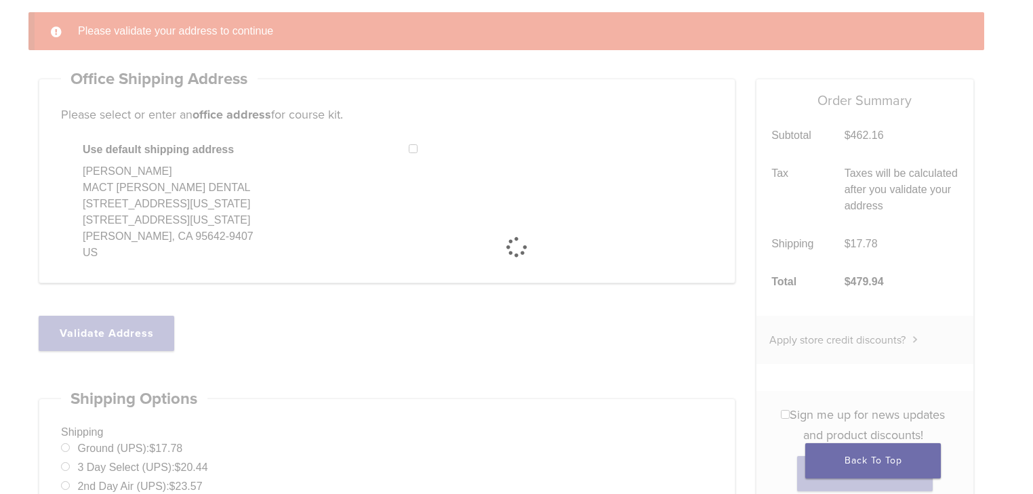
select select "**"
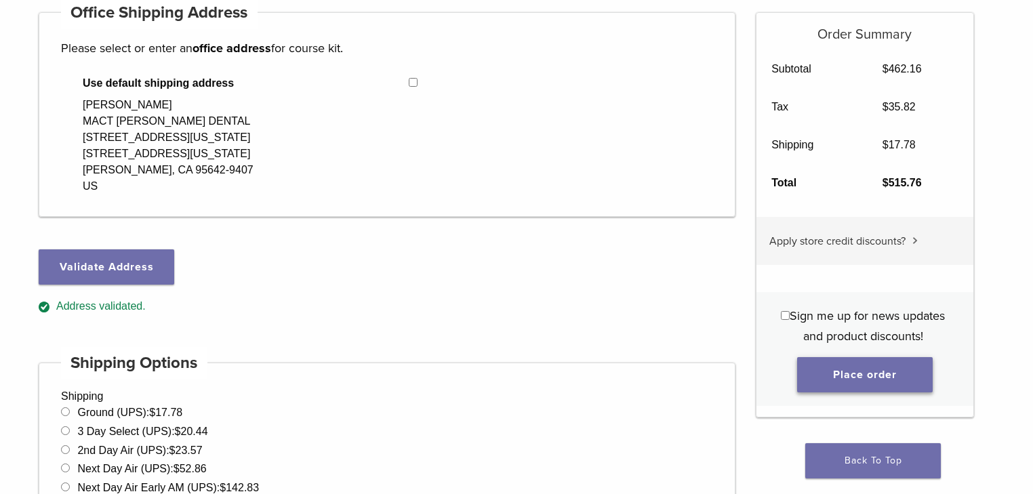
click at [903, 380] on button "Place order" at bounding box center [865, 374] width 136 height 35
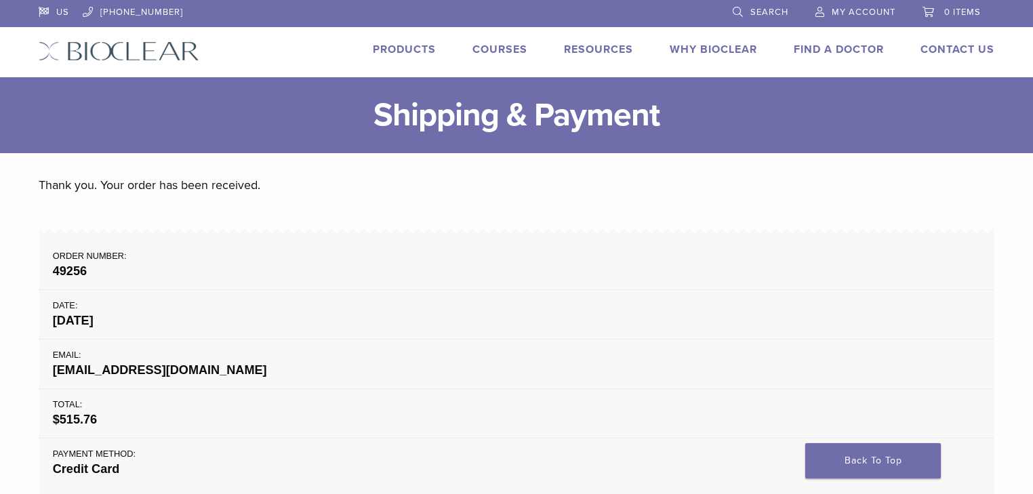
click at [875, 10] on span "My Account" at bounding box center [864, 12] width 64 height 11
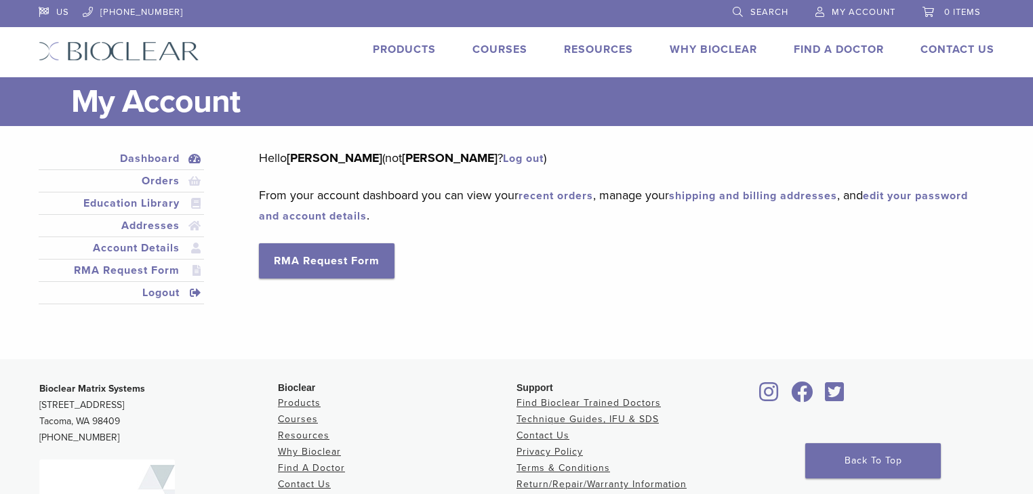
click at [150, 293] on link "Logout" at bounding box center [121, 293] width 160 height 16
